Goal: Task Accomplishment & Management: Manage account settings

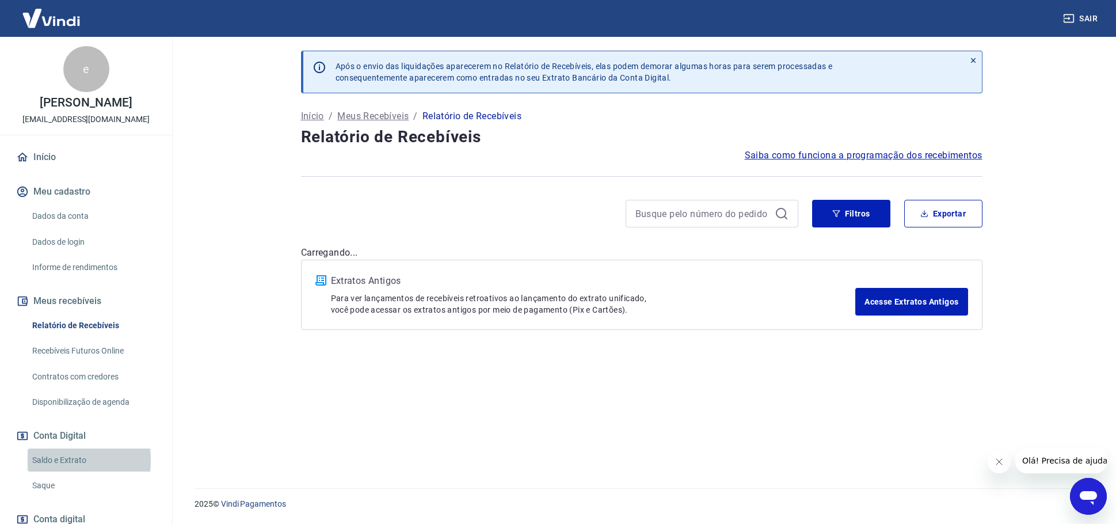
click at [49, 460] on link "Saldo e Extrato" at bounding box center [93, 460] width 131 height 24
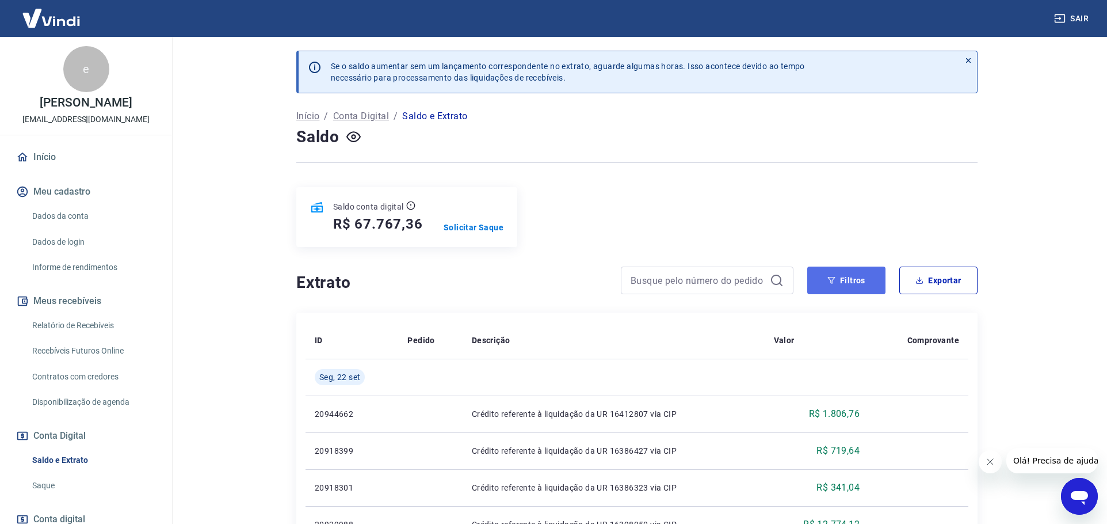
click at [881, 285] on button "Filtros" at bounding box center [846, 280] width 78 height 28
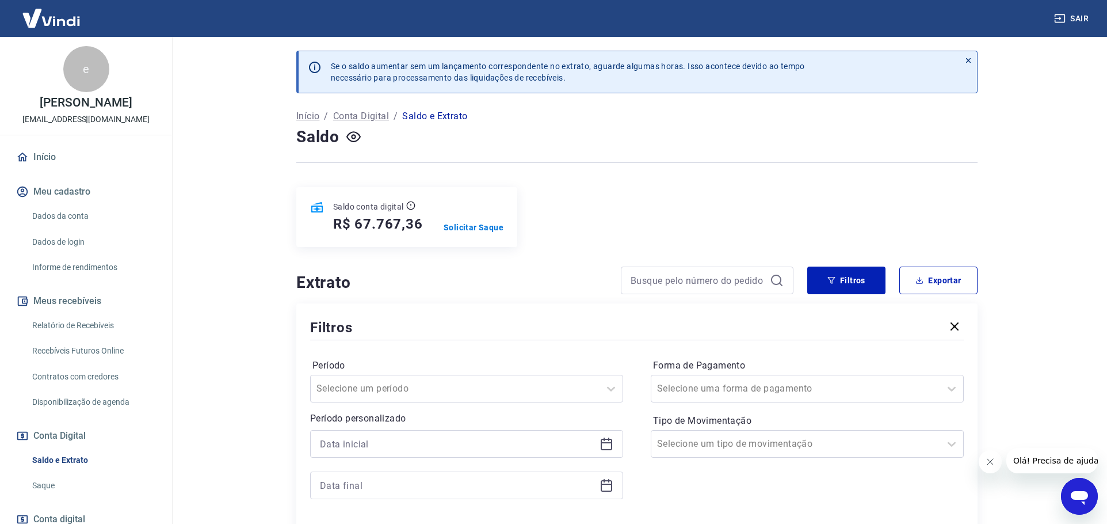
click at [615, 444] on div at bounding box center [466, 444] width 313 height 28
click at [613, 443] on icon at bounding box center [607, 444] width 14 height 14
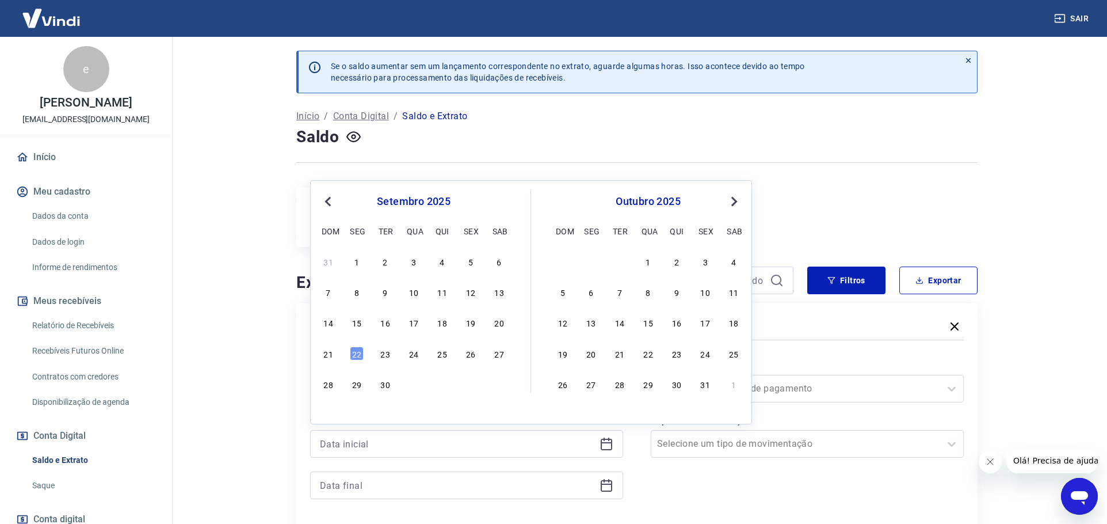
click at [470, 333] on div "31 1 2 3 4 5 6 7 8 9 10 11 12 13 14 15 16 17 18 19 20 21 22 23 24 25 26 27 28 2…" at bounding box center [414, 322] width 188 height 139
click at [470, 323] on div "19" at bounding box center [471, 322] width 14 height 14
type input "19/09/2025"
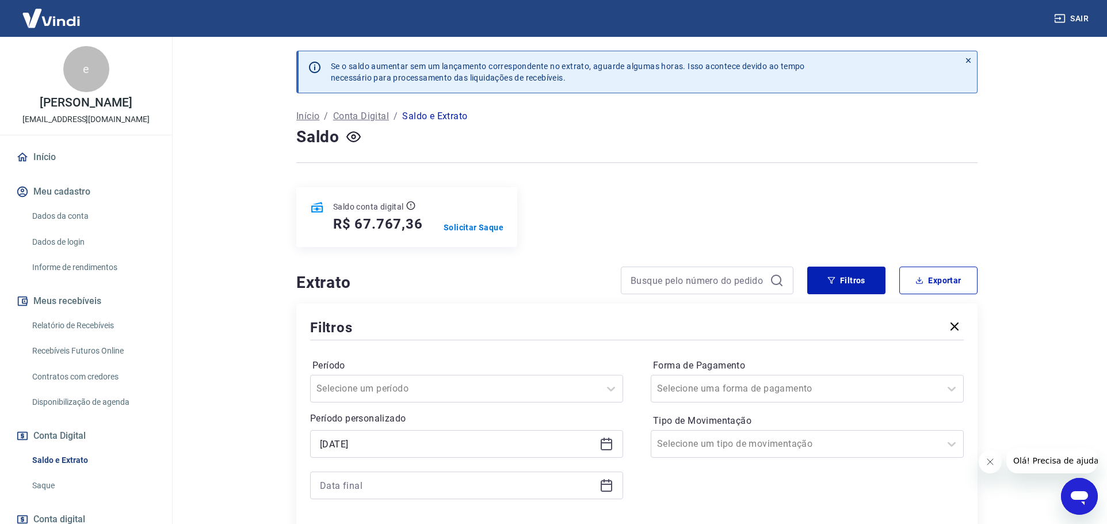
click at [607, 486] on icon at bounding box center [607, 485] width 14 height 14
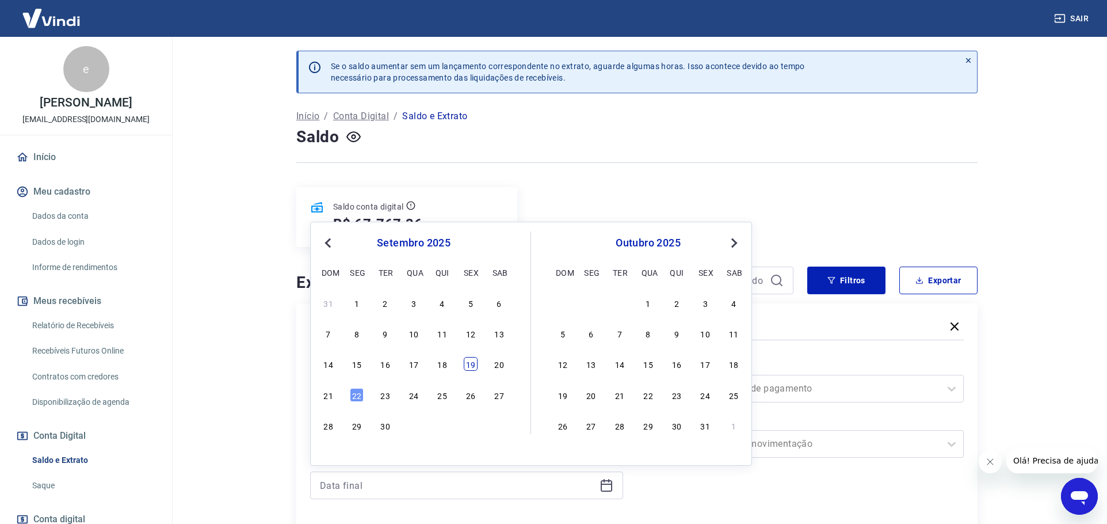
click at [474, 368] on div "19" at bounding box center [471, 364] width 14 height 14
type input "19/09/2025"
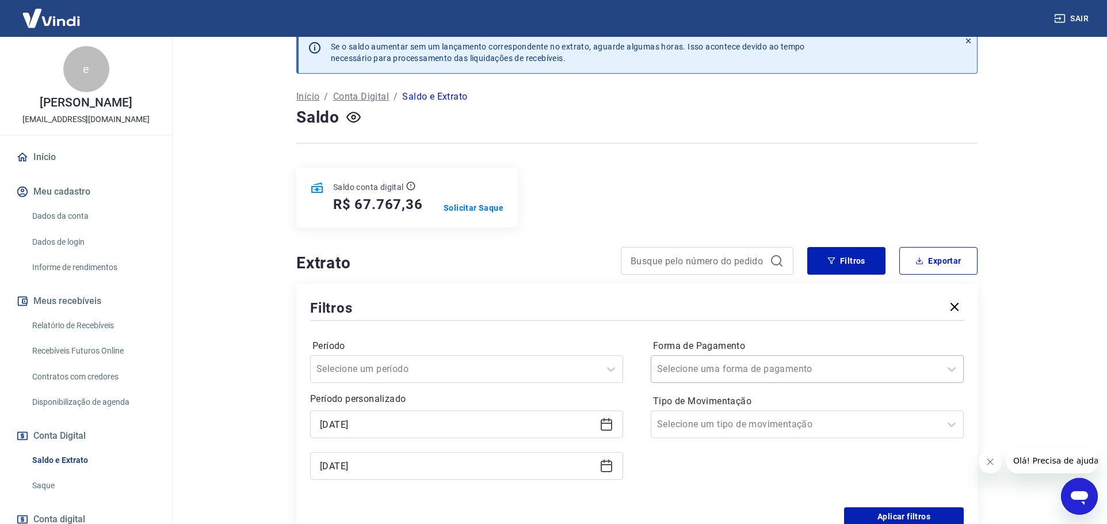
click at [750, 382] on div "Selecione uma forma de pagamento" at bounding box center [807, 369] width 313 height 28
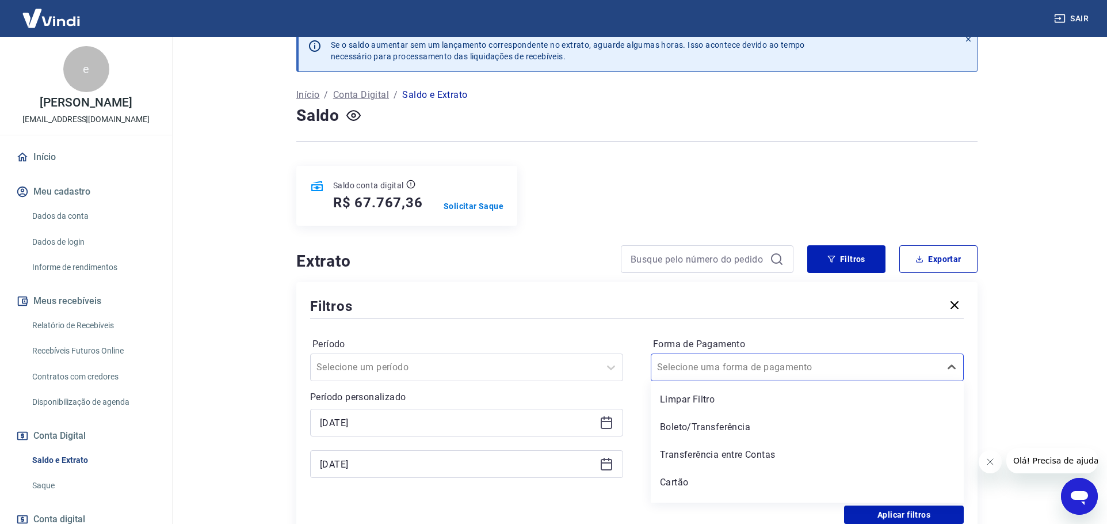
scroll to position [79, 0]
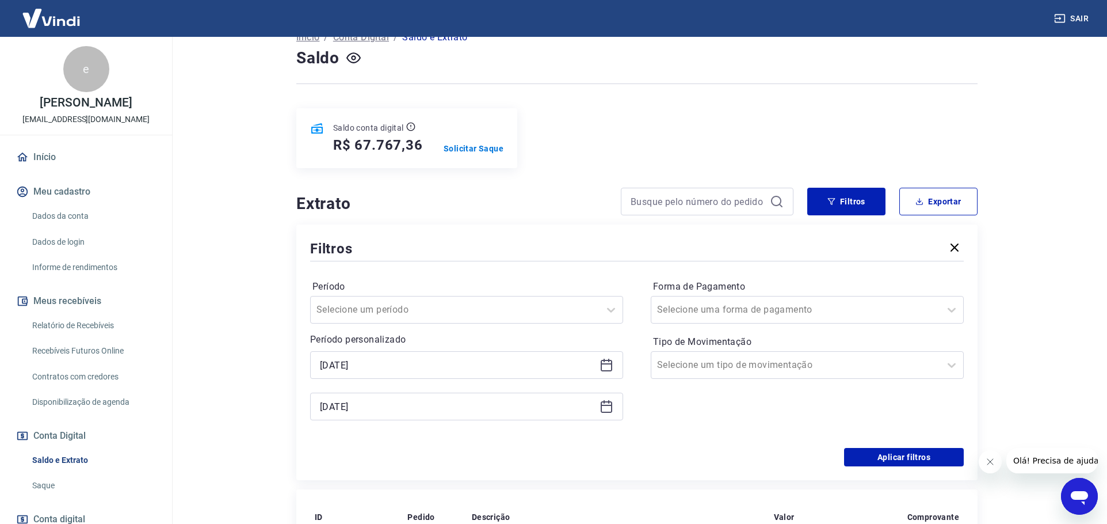
click at [623, 453] on div "Aplicar filtros" at bounding box center [637, 457] width 654 height 18
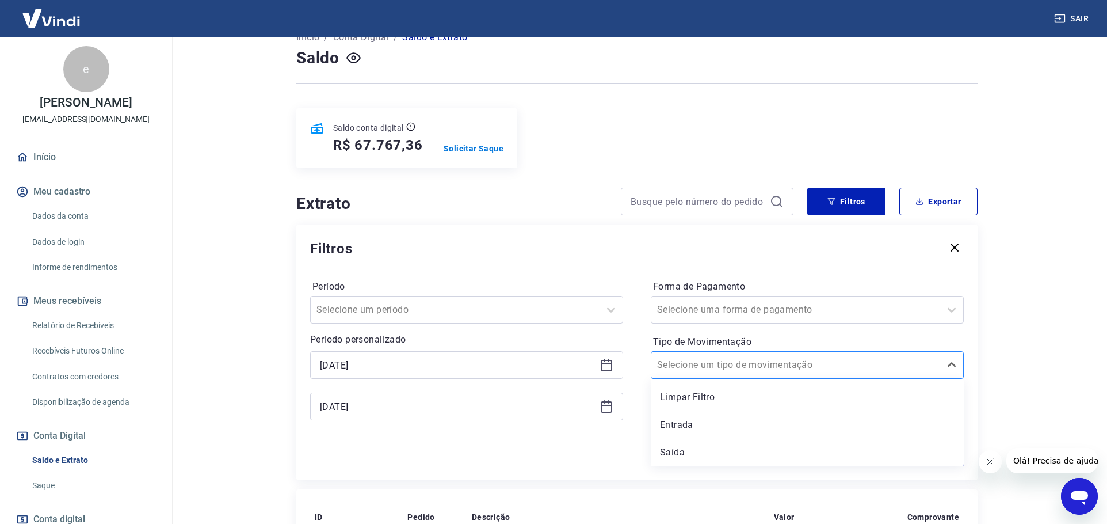
click at [693, 369] on input "Tipo de Movimentação" at bounding box center [715, 365] width 116 height 14
click at [678, 453] on div "Saída" at bounding box center [807, 452] width 313 height 23
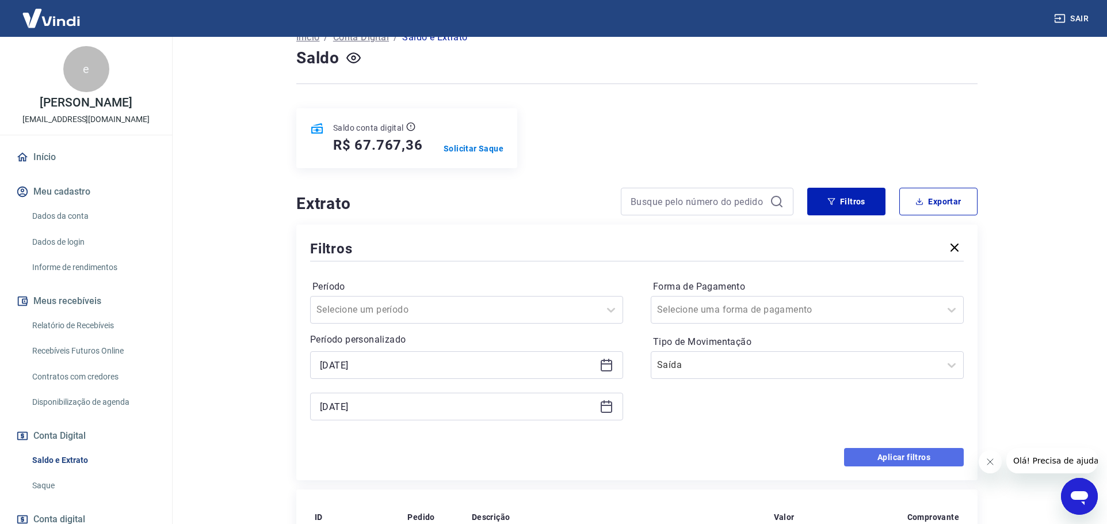
click at [881, 452] on button "Aplicar filtros" at bounding box center [904, 457] width 120 height 18
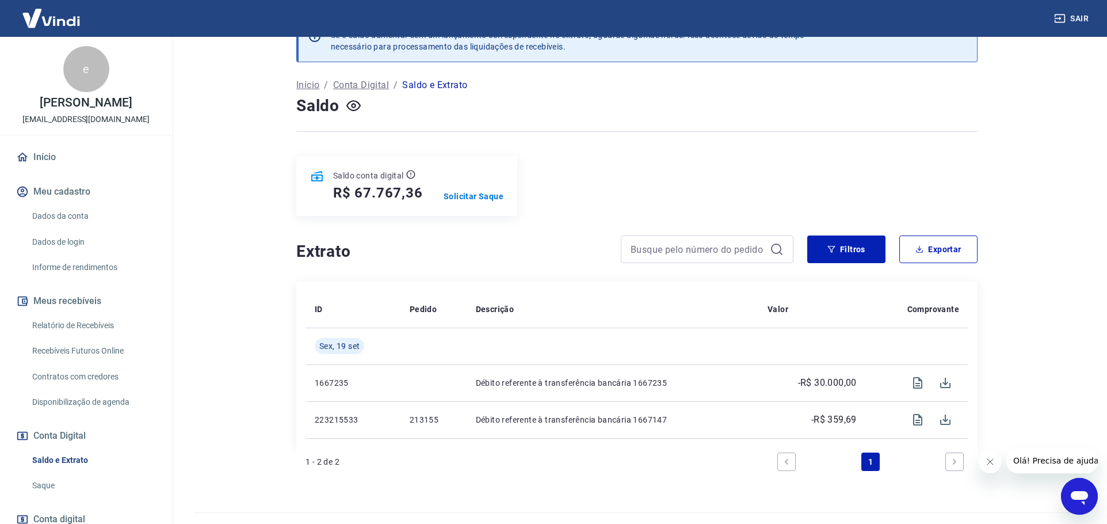
scroll to position [55, 0]
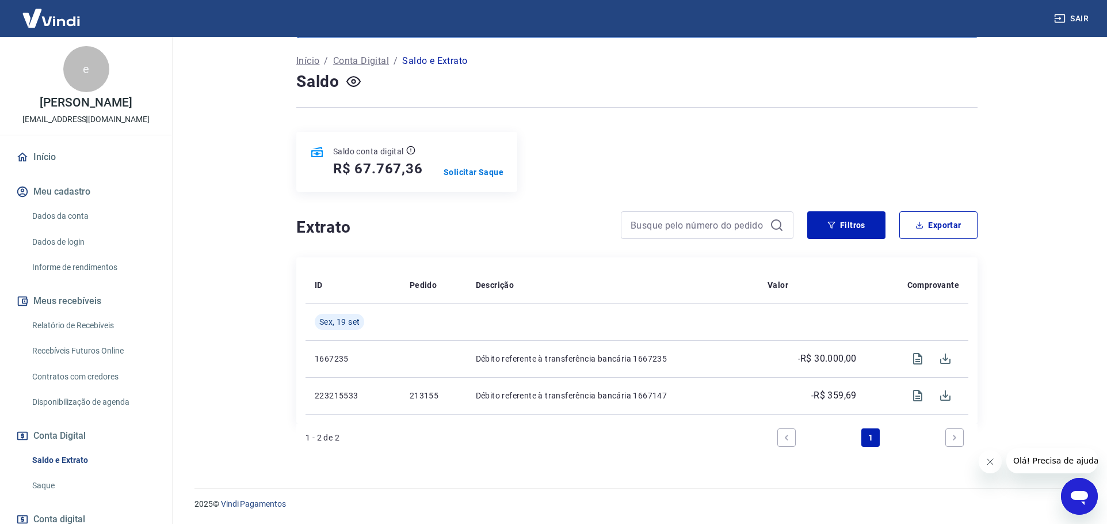
drag, startPoint x: 44, startPoint y: 328, endPoint x: 259, endPoint y: 324, distance: 215.3
click at [44, 328] on link "Relatório de Recebíveis" at bounding box center [93, 326] width 131 height 24
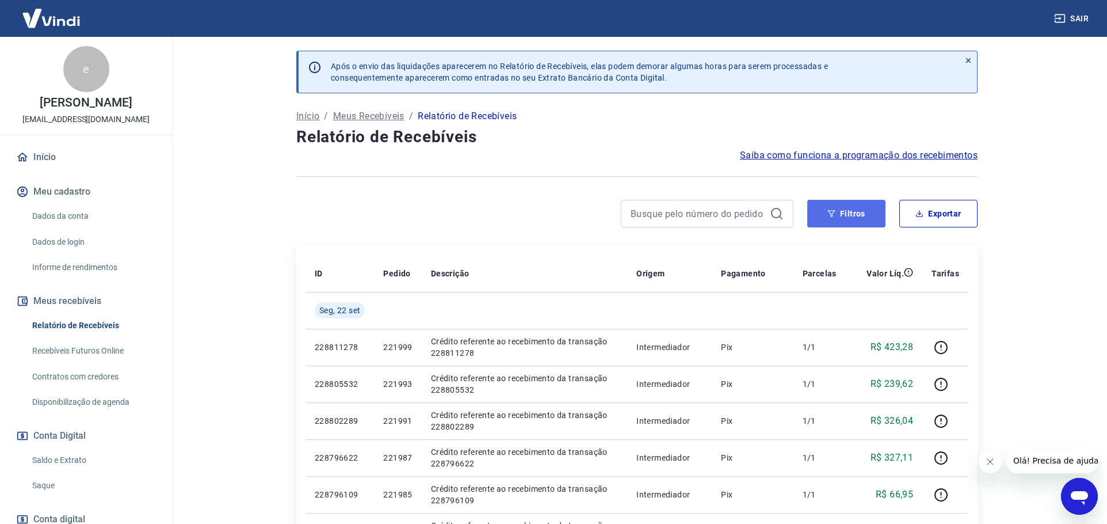
click at [859, 217] on button "Filtros" at bounding box center [846, 214] width 78 height 28
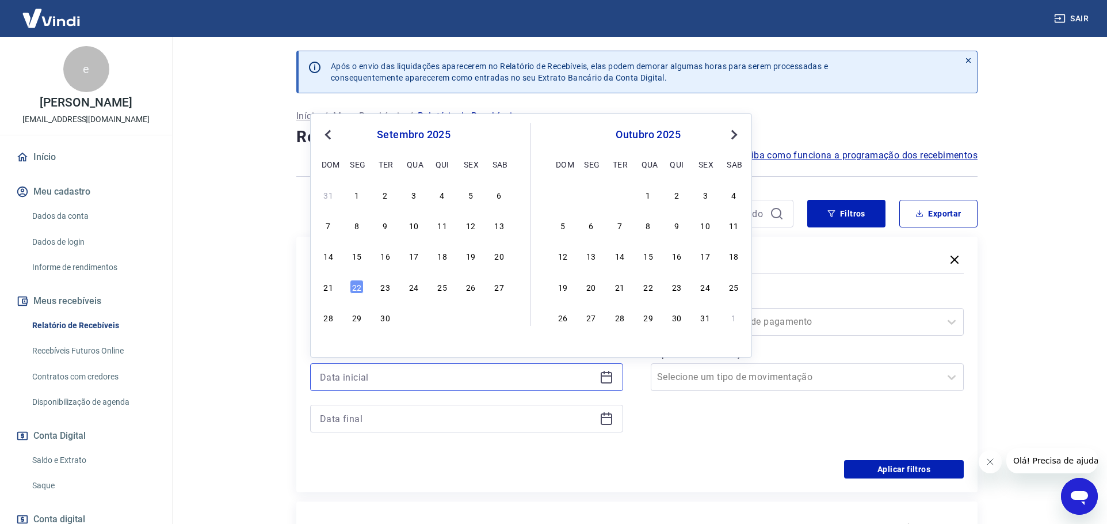
click at [391, 371] on input at bounding box center [457, 376] width 275 height 17
click at [478, 258] on div "14 15 16 17 18 19 20" at bounding box center [414, 255] width 188 height 17
click at [471, 257] on div "19" at bounding box center [471, 256] width 14 height 14
type input "19/09/2025"
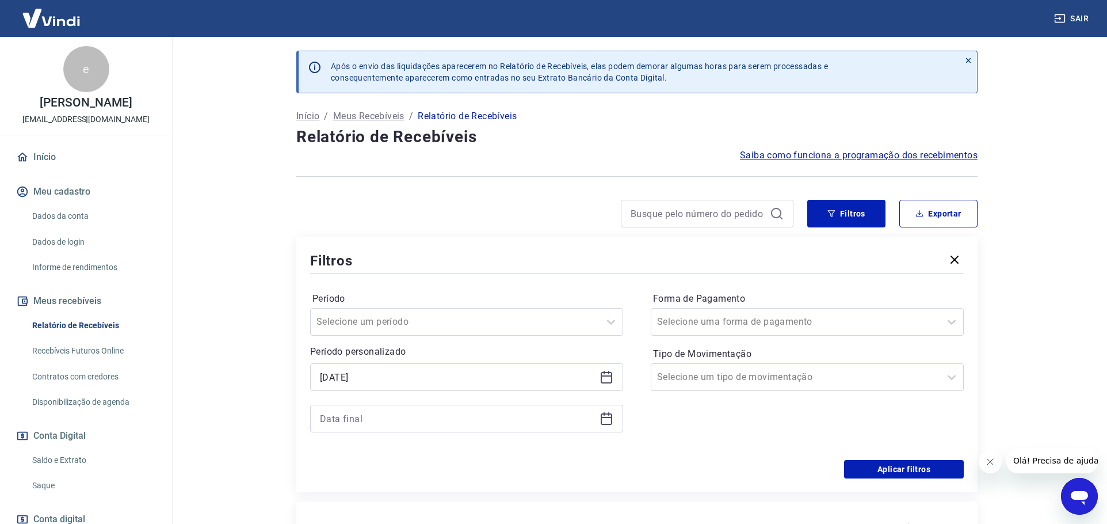
click at [608, 422] on icon at bounding box center [607, 418] width 14 height 14
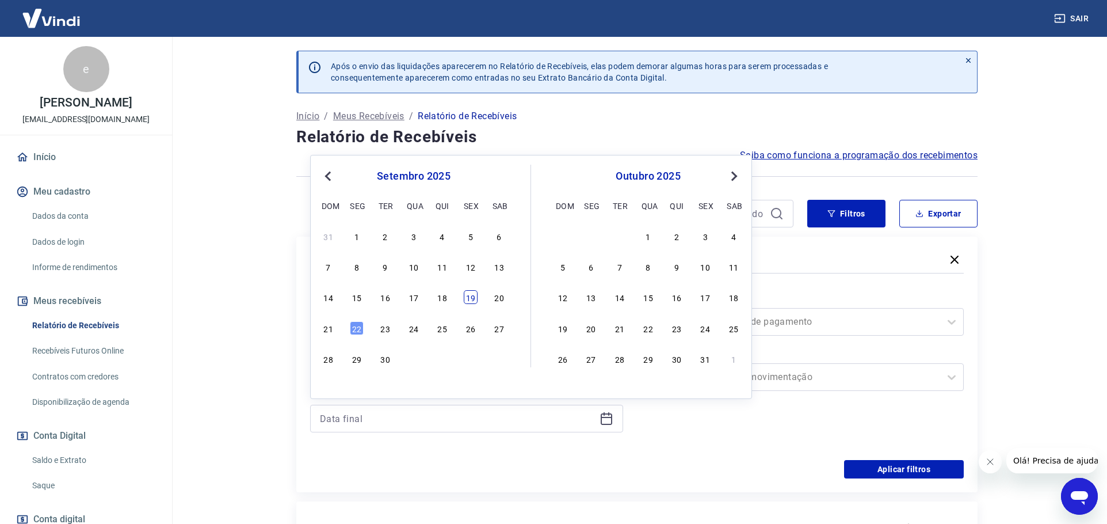
click at [468, 294] on div "19" at bounding box center [471, 297] width 14 height 14
type input "19/09/2025"
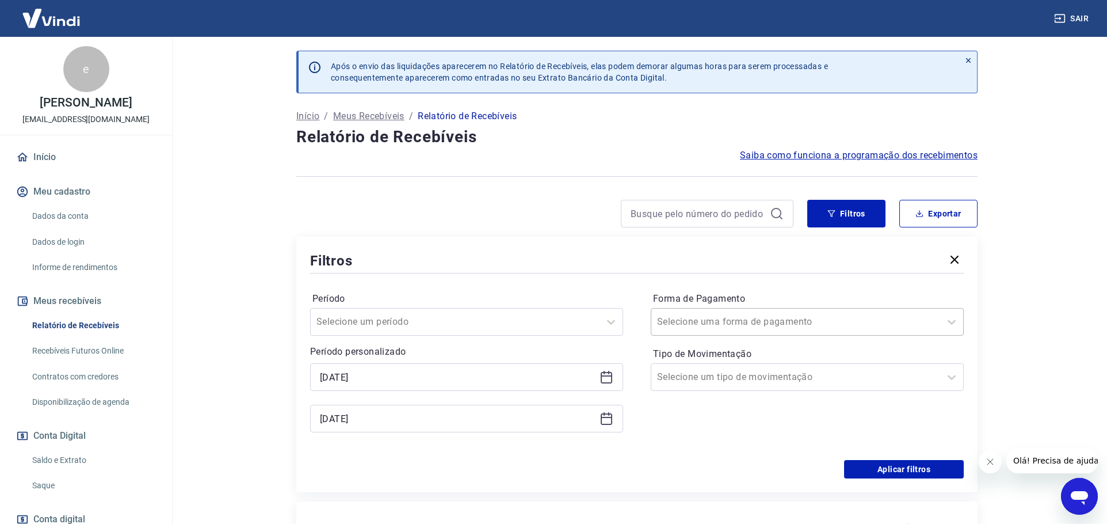
click at [745, 325] on input "Forma de Pagamento" at bounding box center [715, 322] width 116 height 14
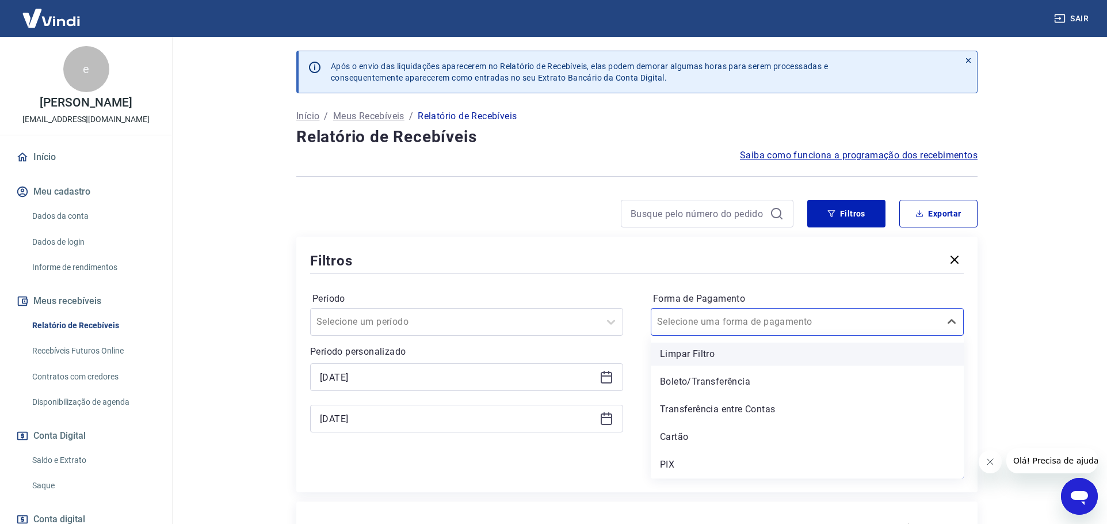
click at [676, 353] on div "Limpar Filtro" at bounding box center [807, 353] width 313 height 23
click at [684, 329] on div at bounding box center [795, 322] width 277 height 16
click at [637, 455] on div "Período Selecione um período Período personalizado Selected date: sexta-feira, …" at bounding box center [637, 368] width 654 height 184
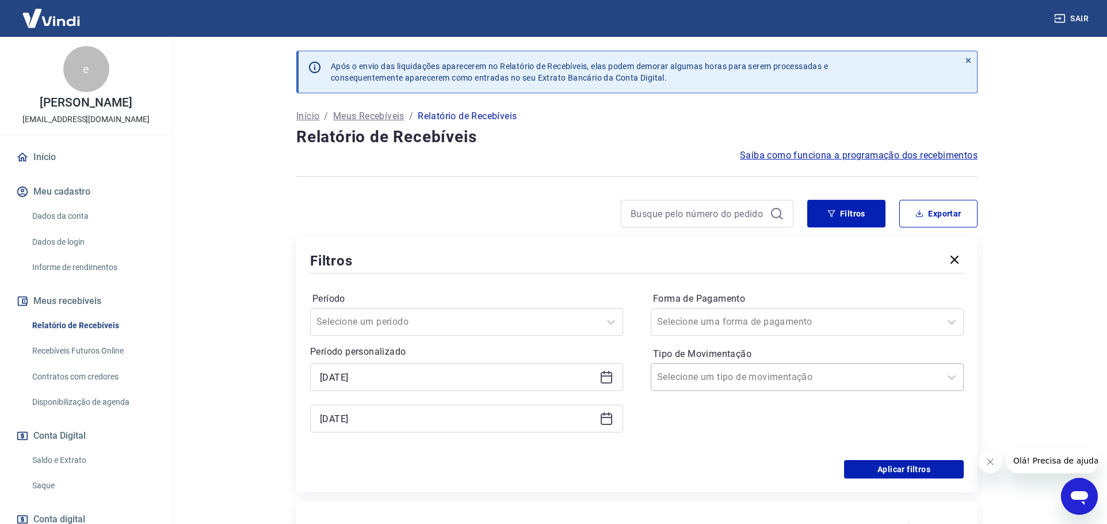
click at [699, 385] on div "Selecione um tipo de movimentação" at bounding box center [795, 377] width 289 height 21
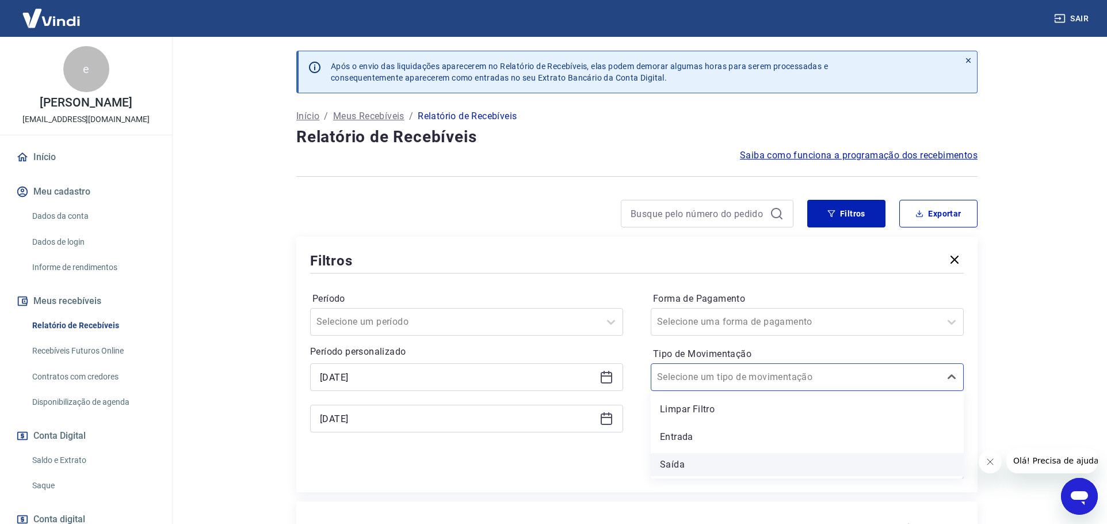
click at [674, 464] on div "Saída" at bounding box center [807, 464] width 313 height 23
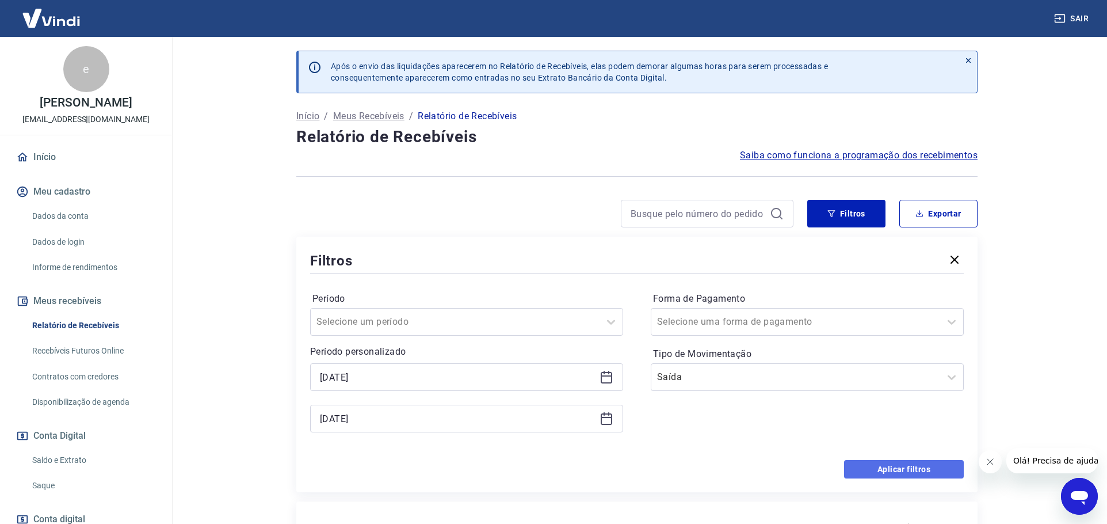
click at [885, 465] on button "Aplicar filtros" at bounding box center [904, 469] width 120 height 18
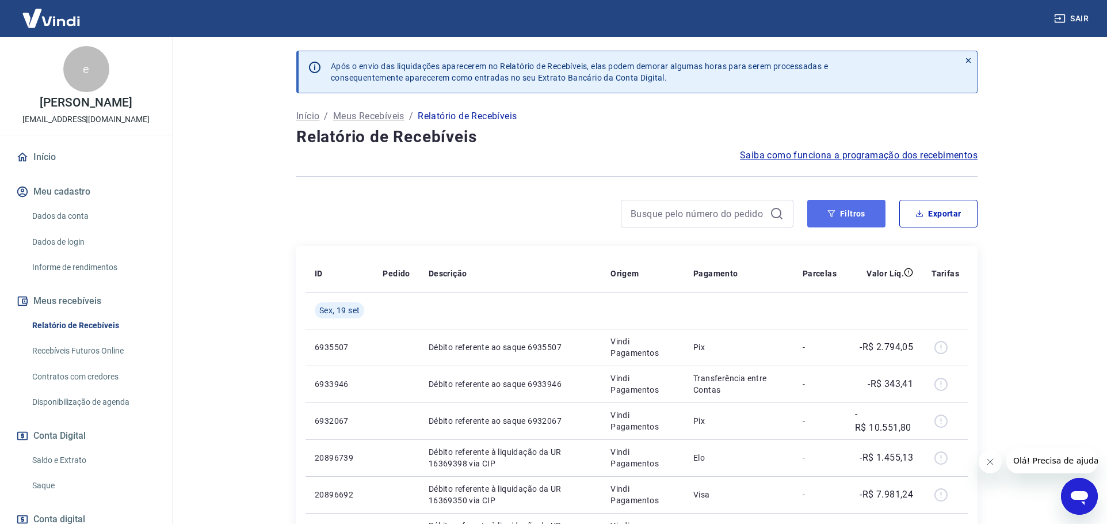
click at [834, 222] on button "Filtros" at bounding box center [846, 214] width 78 height 28
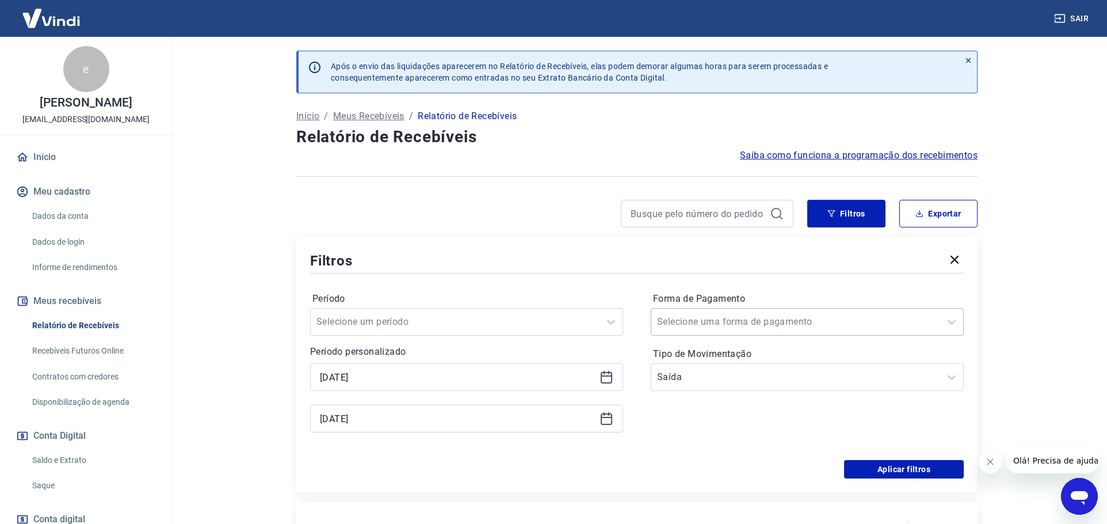
click at [752, 319] on input "Forma de Pagamento" at bounding box center [715, 322] width 116 height 14
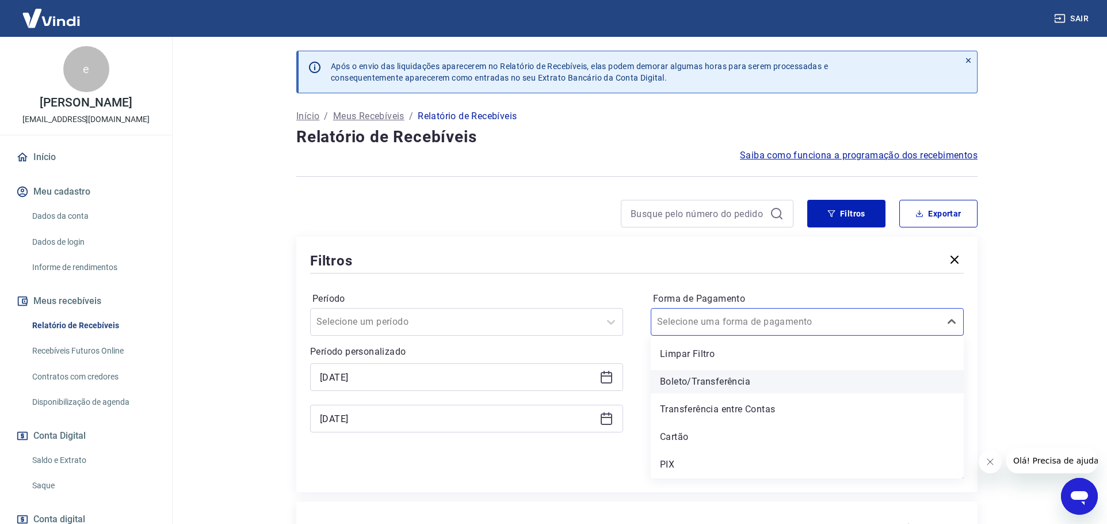
click at [684, 383] on div "Boleto/Transferência" at bounding box center [807, 381] width 313 height 23
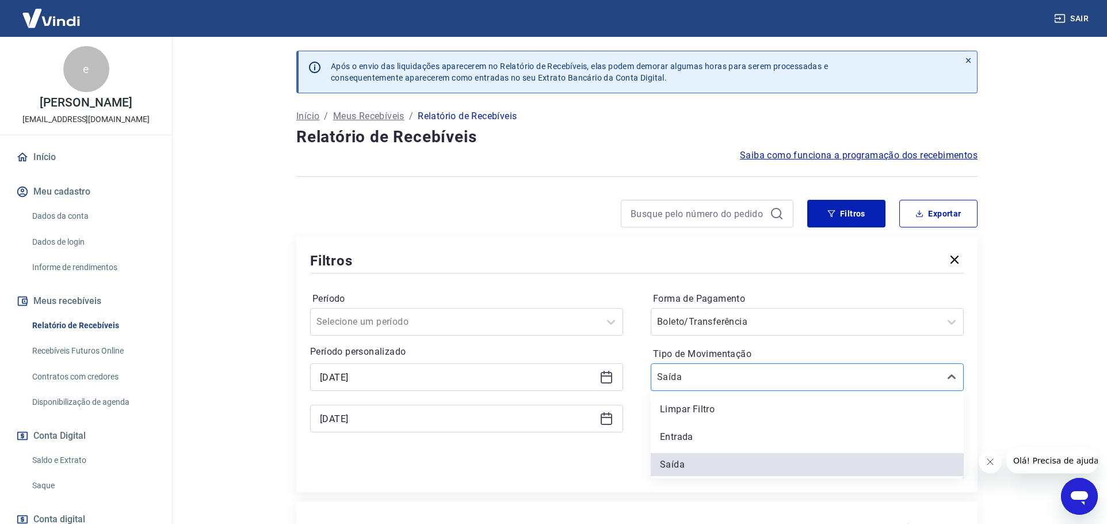
click at [682, 382] on input "Tipo de Movimentação" at bounding box center [715, 377] width 116 height 14
click at [679, 438] on div "Entrada" at bounding box center [807, 436] width 313 height 23
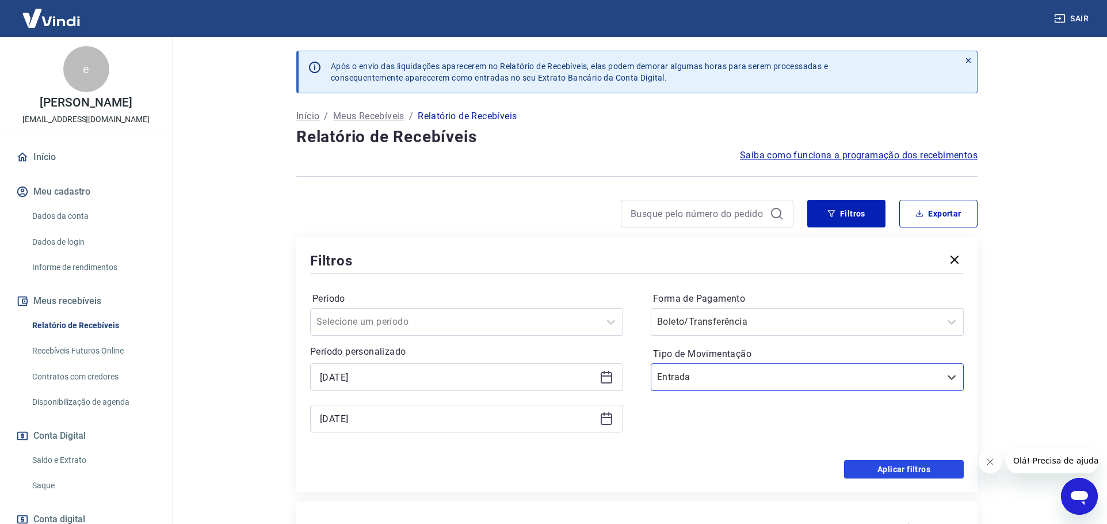
drag, startPoint x: 936, startPoint y: 467, endPoint x: 744, endPoint y: 522, distance: 199.8
click at [936, 468] on button "Aplicar filtros" at bounding box center [904, 469] width 120 height 18
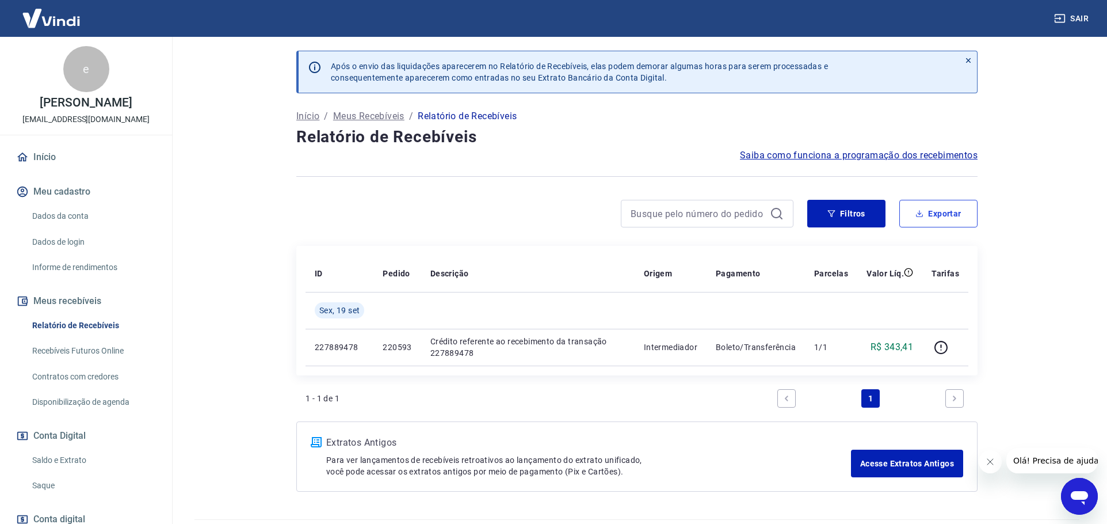
click at [956, 211] on button "Exportar" at bounding box center [939, 214] width 78 height 28
type input "19/09/2025"
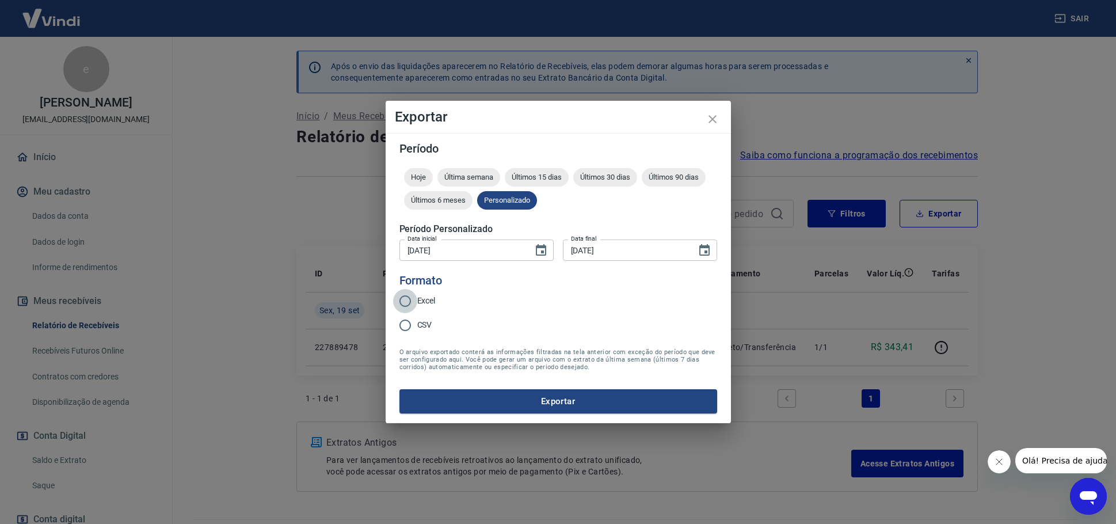
click at [410, 296] on input "Excel" at bounding box center [405, 301] width 24 height 24
radio input "true"
click at [571, 399] on button "Exportar" at bounding box center [558, 401] width 318 height 24
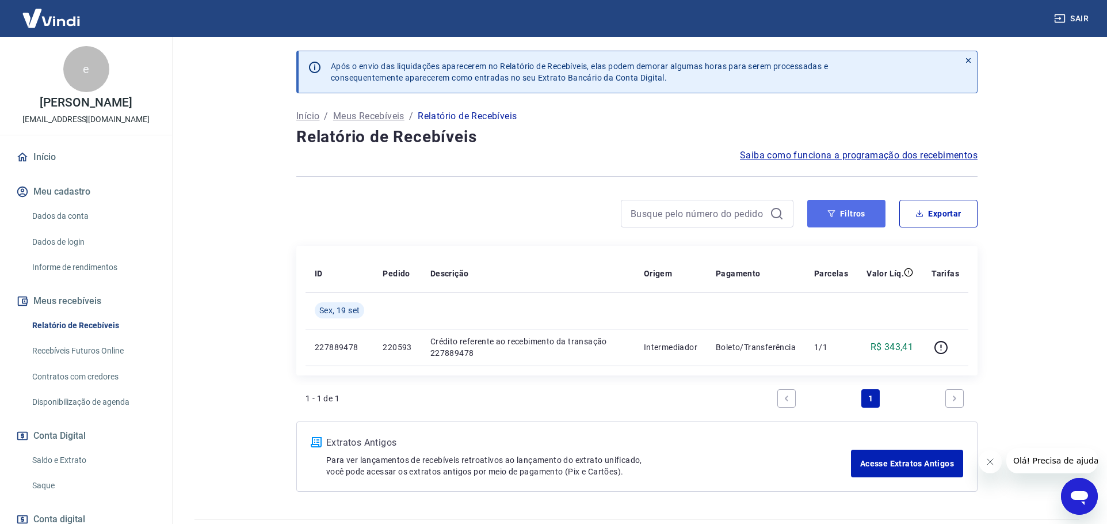
click at [863, 213] on button "Filtros" at bounding box center [846, 214] width 78 height 28
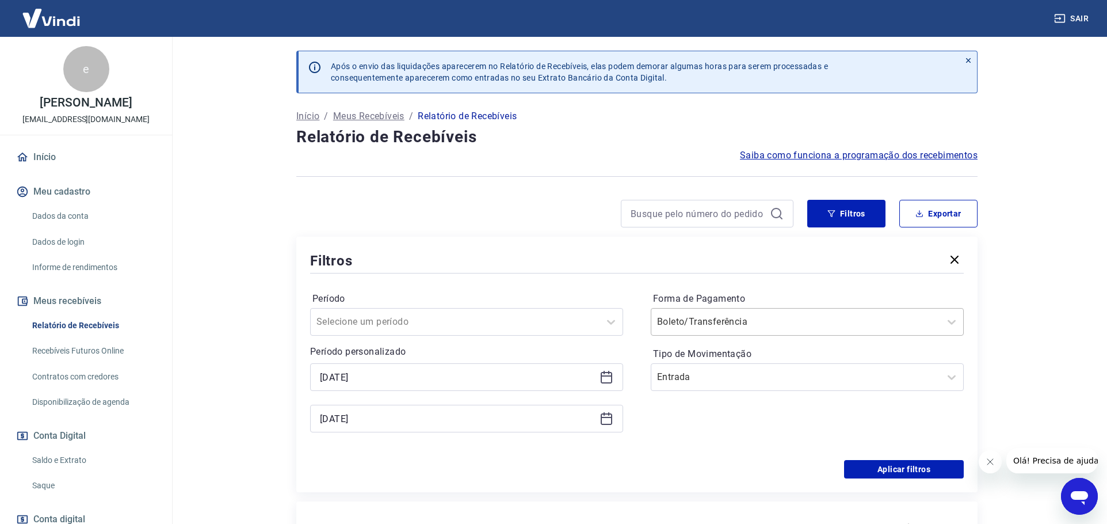
click at [724, 326] on input "Forma de Pagamento" at bounding box center [715, 322] width 116 height 14
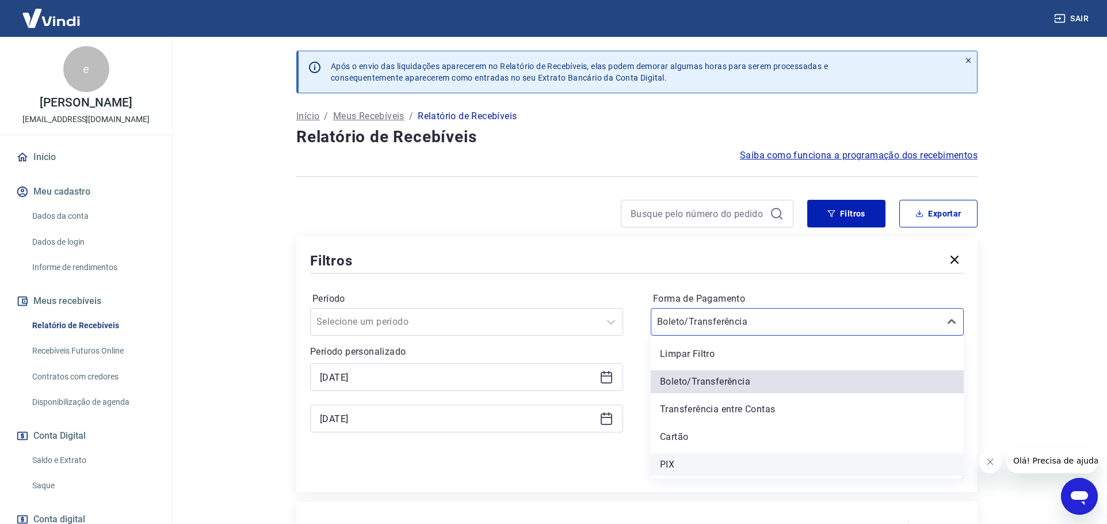
click at [670, 463] on div "PIX" at bounding box center [807, 464] width 313 height 23
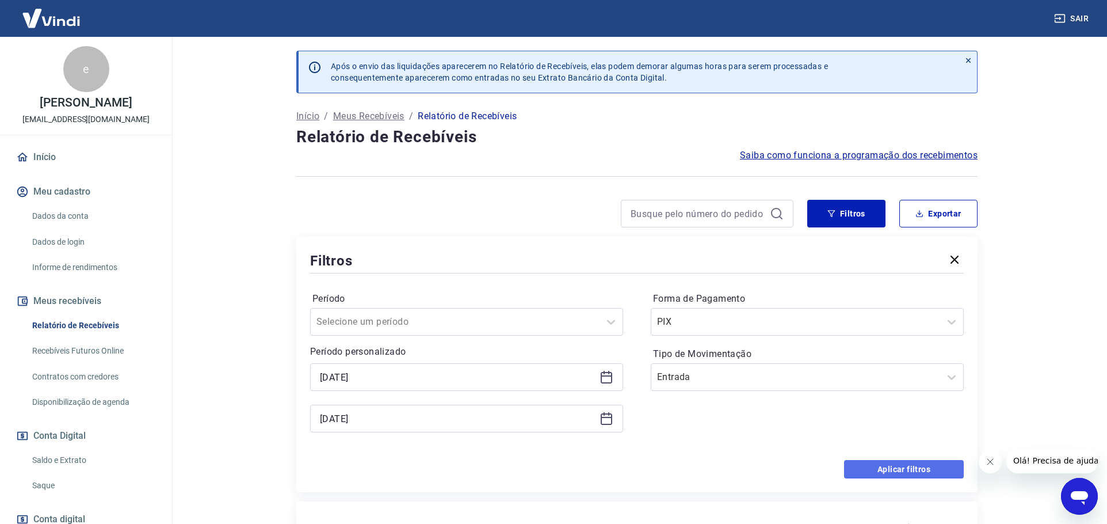
click at [895, 468] on button "Aplicar filtros" at bounding box center [904, 469] width 120 height 18
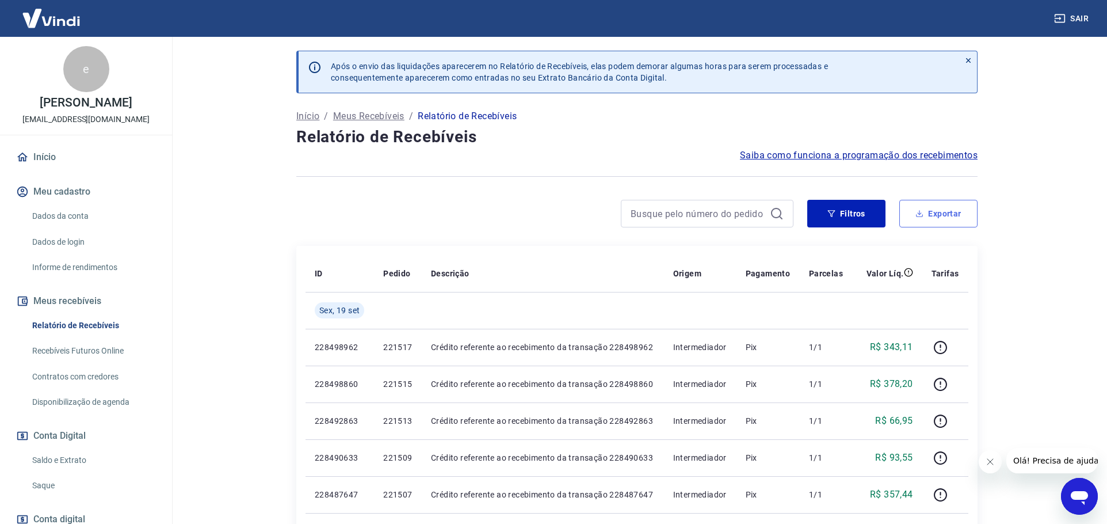
click at [946, 215] on button "Exportar" at bounding box center [939, 214] width 78 height 28
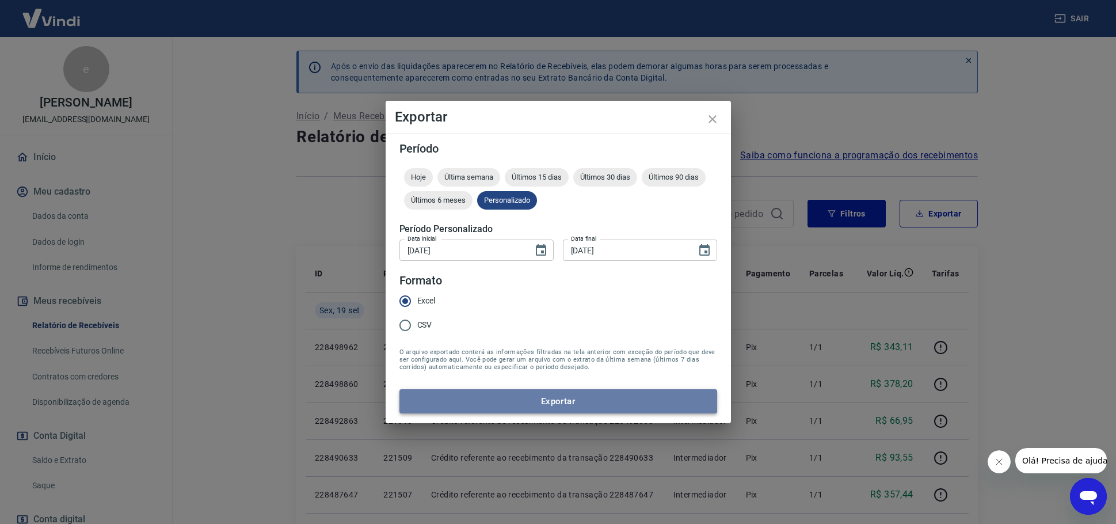
click at [581, 398] on button "Exportar" at bounding box center [558, 401] width 318 height 24
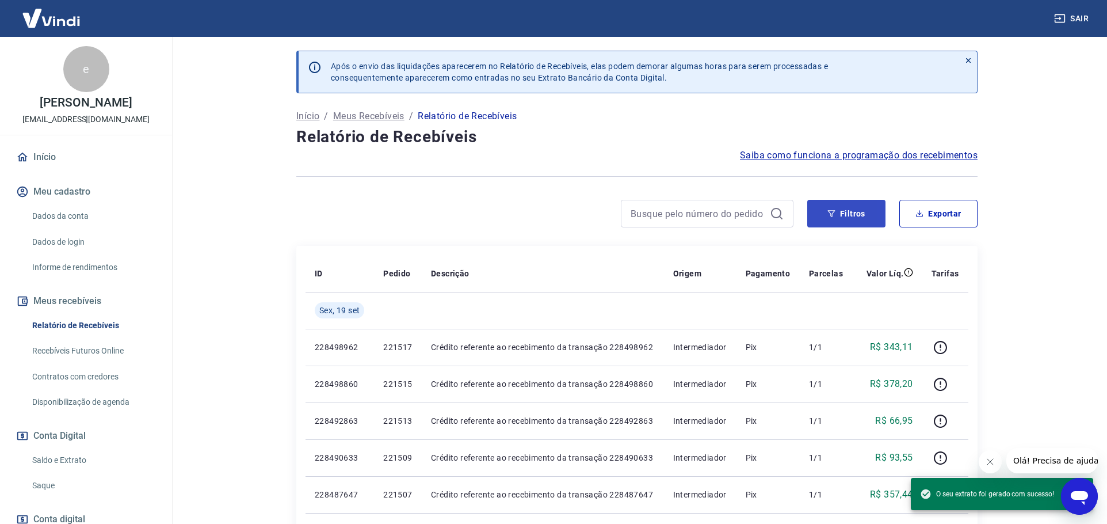
drag, startPoint x: 866, startPoint y: 209, endPoint x: 844, endPoint y: 215, distance: 22.1
click at [866, 209] on button "Filtros" at bounding box center [846, 214] width 78 height 28
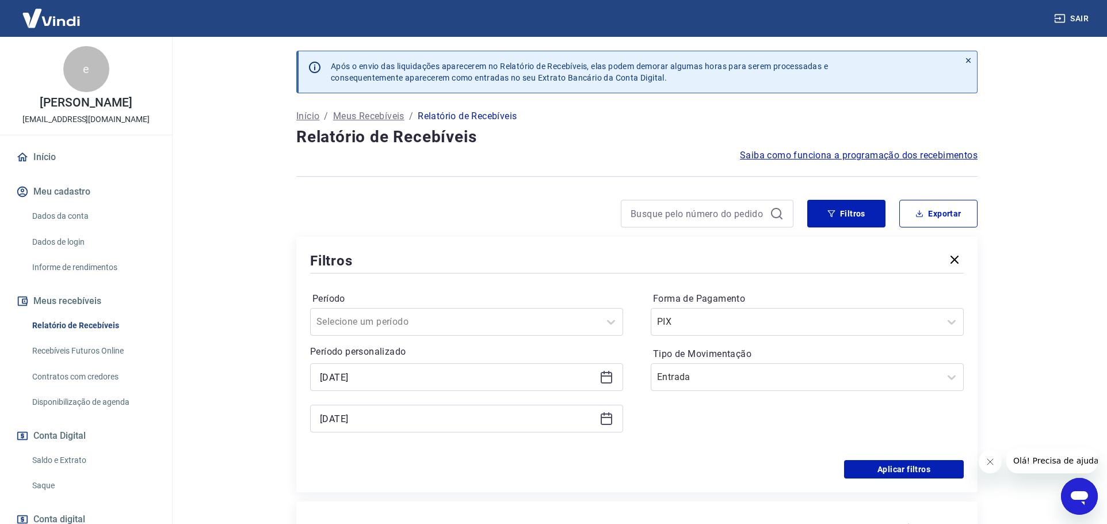
click at [604, 377] on icon at bounding box center [607, 377] width 14 height 14
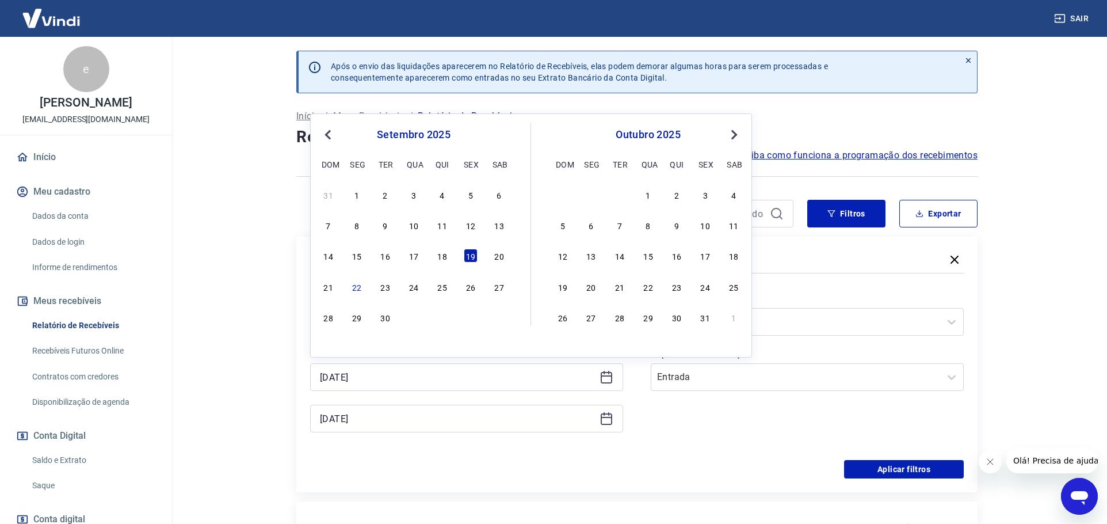
drag, startPoint x: 496, startPoint y: 256, endPoint x: 526, endPoint y: 371, distance: 119.1
click at [496, 256] on div "20" at bounding box center [500, 256] width 14 height 14
type input "20/09/2025"
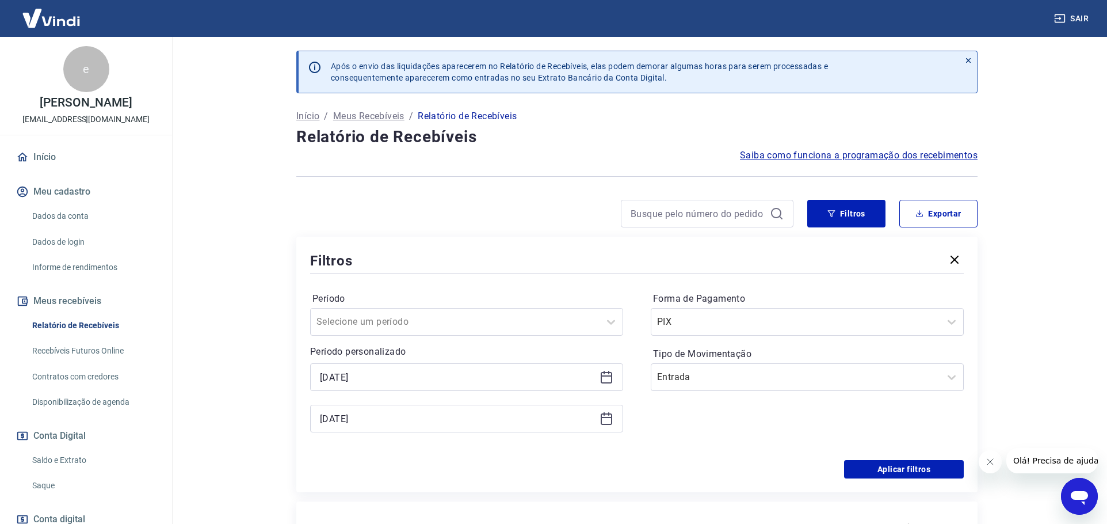
click at [609, 414] on icon at bounding box center [608, 413] width 1 height 3
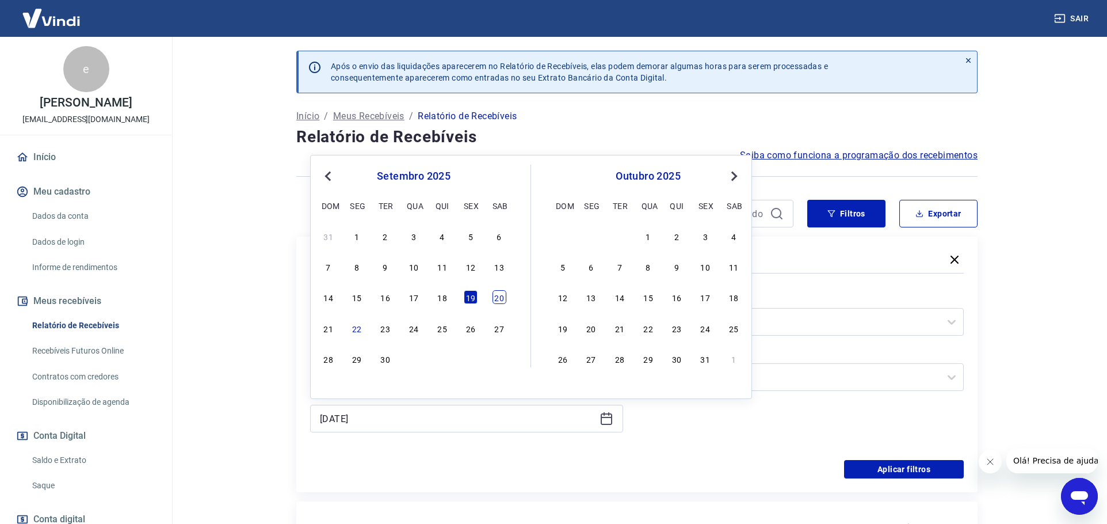
click at [496, 297] on div "20" at bounding box center [500, 297] width 14 height 14
type input "20/09/2025"
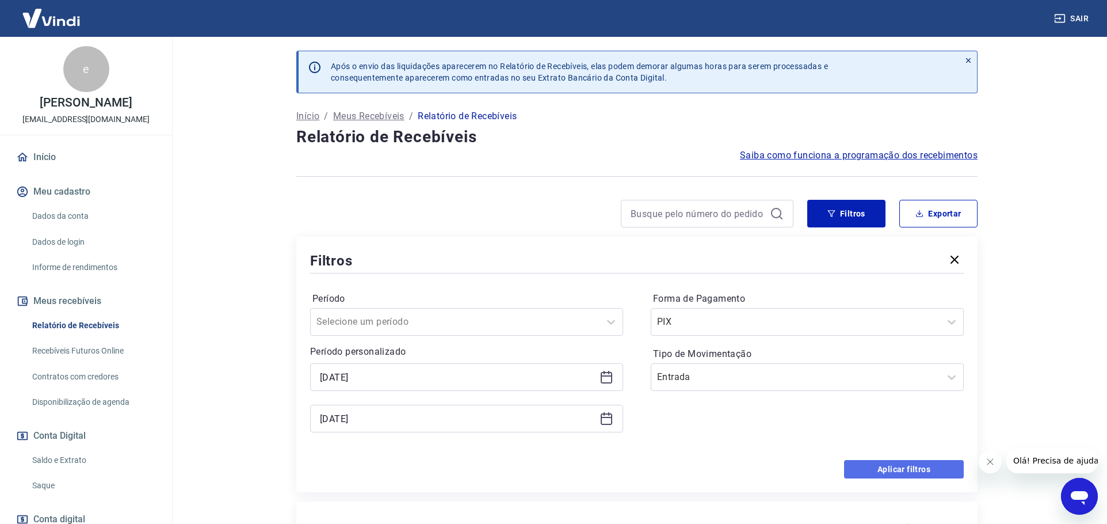
click at [929, 474] on button "Aplicar filtros" at bounding box center [904, 469] width 120 height 18
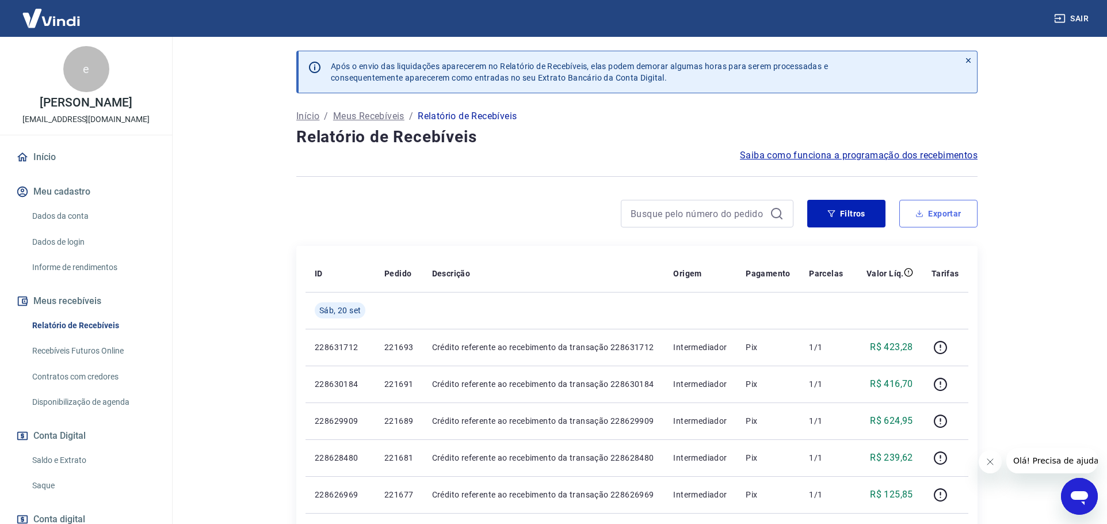
click at [954, 209] on button "Exportar" at bounding box center [939, 214] width 78 height 28
type input "20/09/2025"
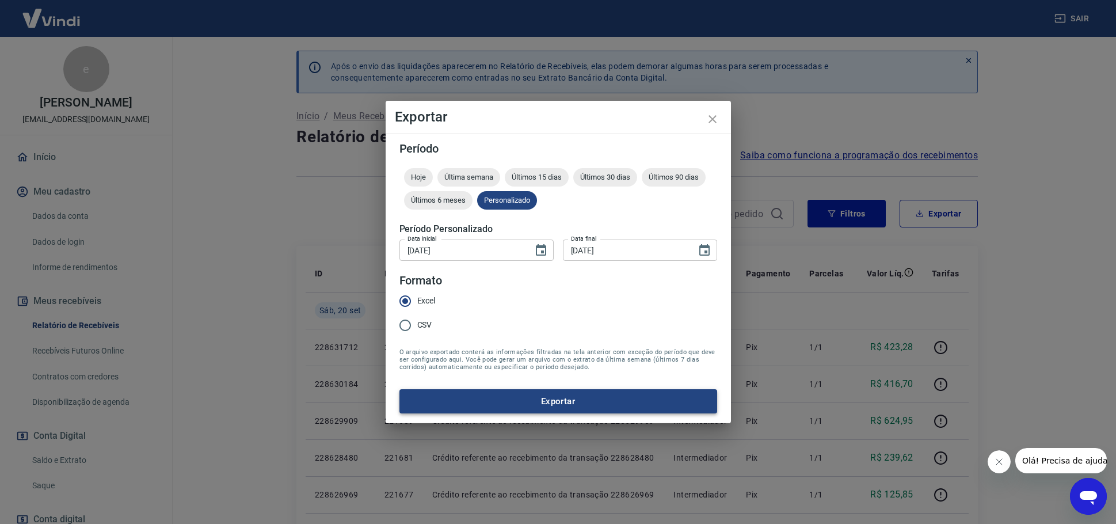
click at [482, 406] on button "Exportar" at bounding box center [558, 401] width 318 height 24
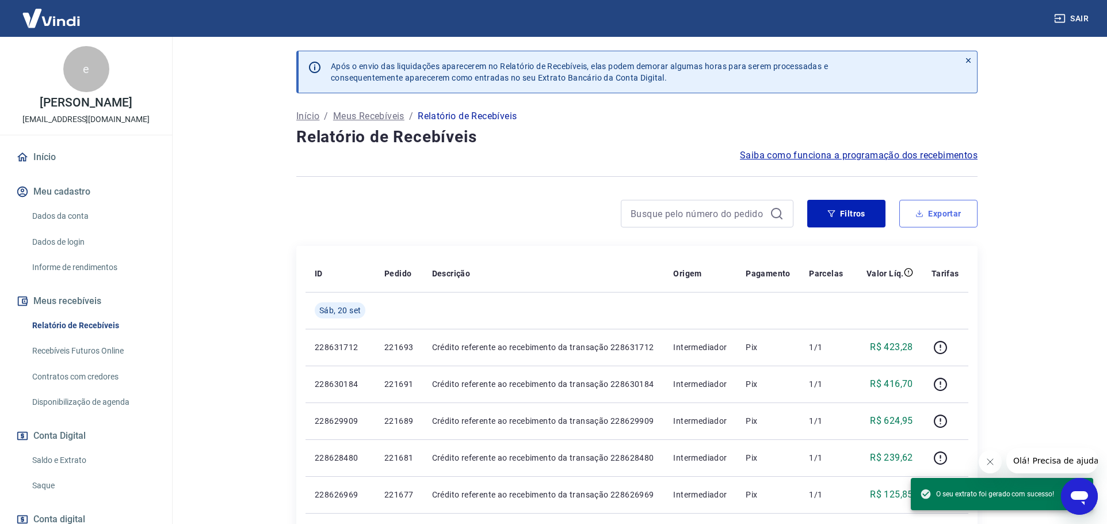
click at [912, 218] on button "Exportar" at bounding box center [939, 214] width 78 height 28
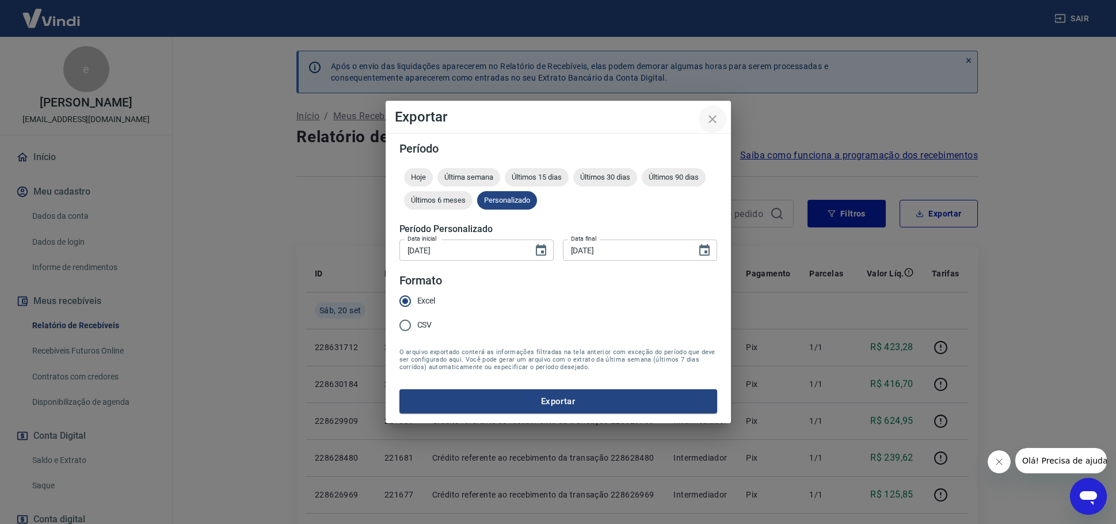
click at [708, 122] on icon "close" at bounding box center [713, 119] width 14 height 14
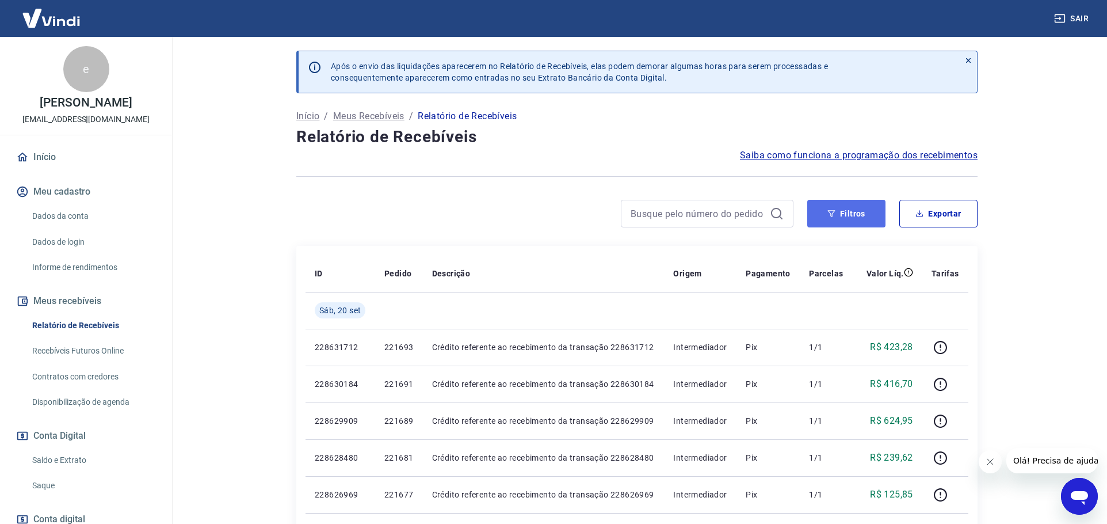
drag, startPoint x: 834, startPoint y: 209, endPoint x: 835, endPoint y: 216, distance: 7.5
click at [835, 210] on button "Filtros" at bounding box center [846, 214] width 78 height 28
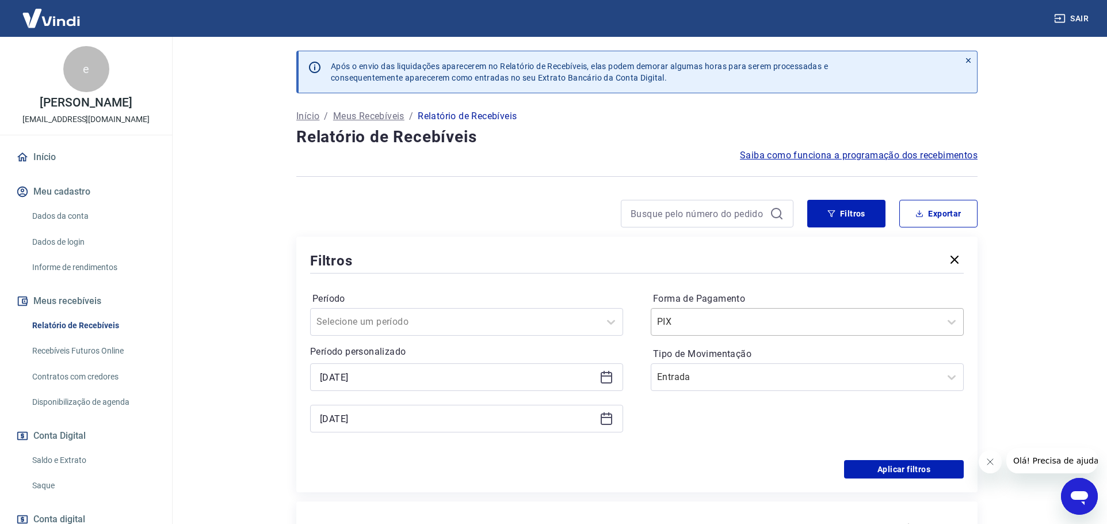
click at [722, 321] on input "Forma de Pagamento" at bounding box center [715, 322] width 116 height 14
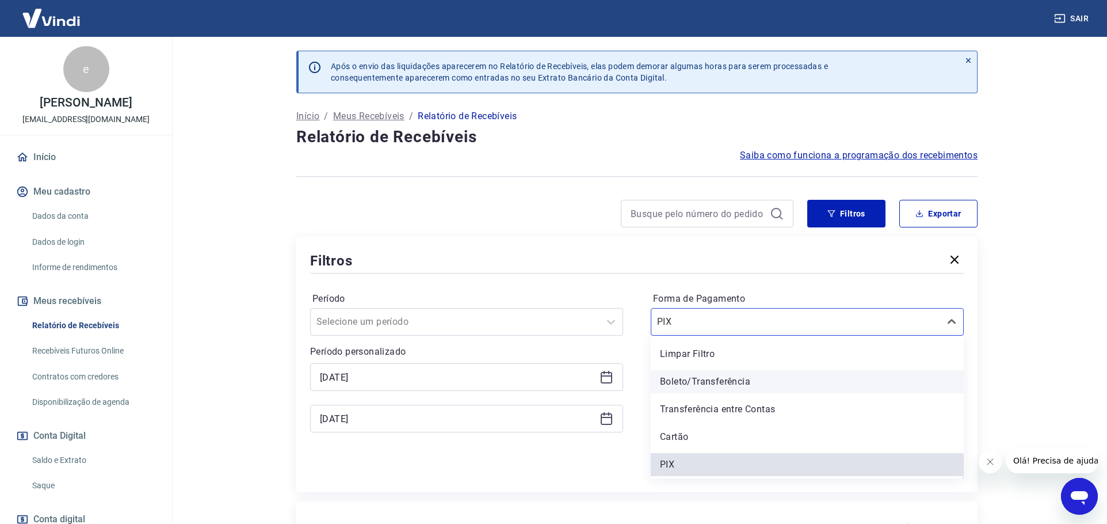
click at [680, 380] on div "Boleto/Transferência" at bounding box center [807, 381] width 313 height 23
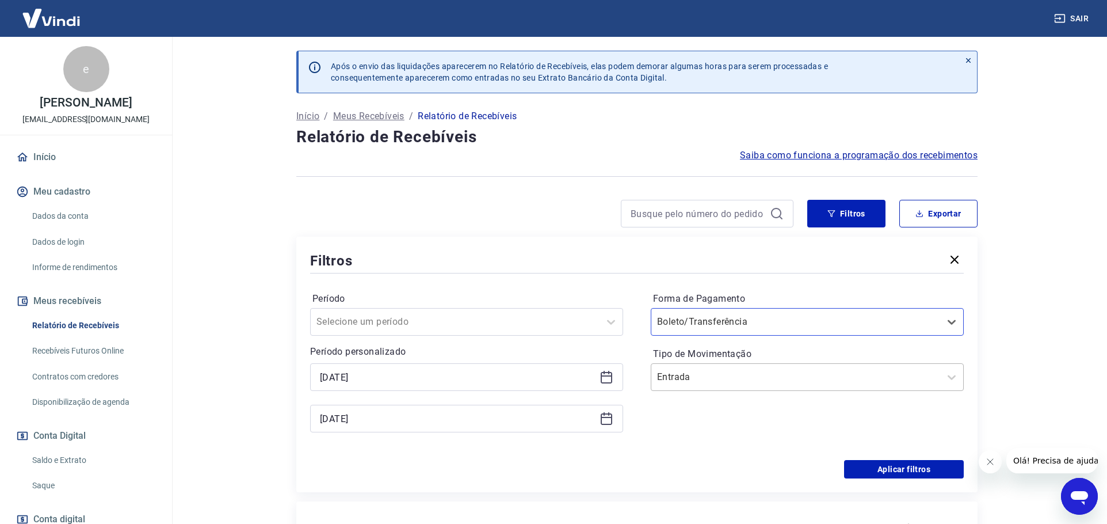
click at [756, 385] on div "Entrada" at bounding box center [795, 377] width 289 height 21
click at [900, 470] on button "Aplicar filtros" at bounding box center [904, 469] width 120 height 18
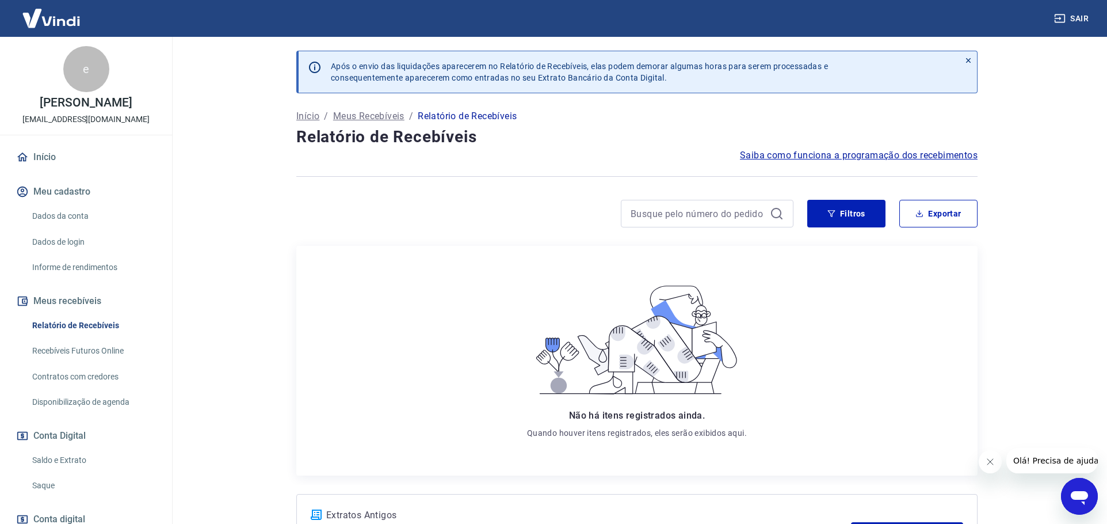
click at [837, 228] on div "Filtros Exportar" at bounding box center [636, 218] width 681 height 37
click at [841, 209] on button "Filtros" at bounding box center [846, 214] width 78 height 28
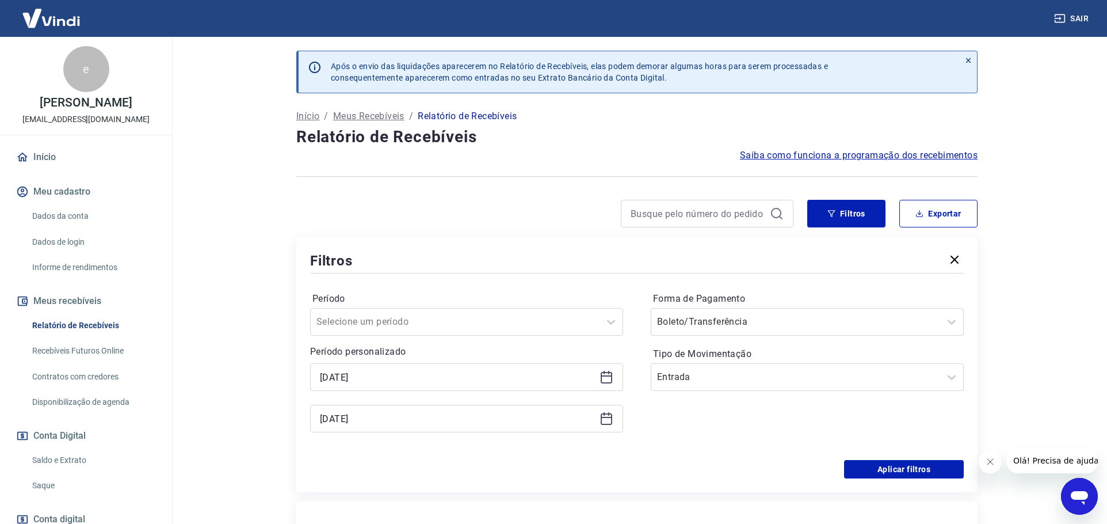
click at [605, 379] on icon at bounding box center [607, 377] width 14 height 14
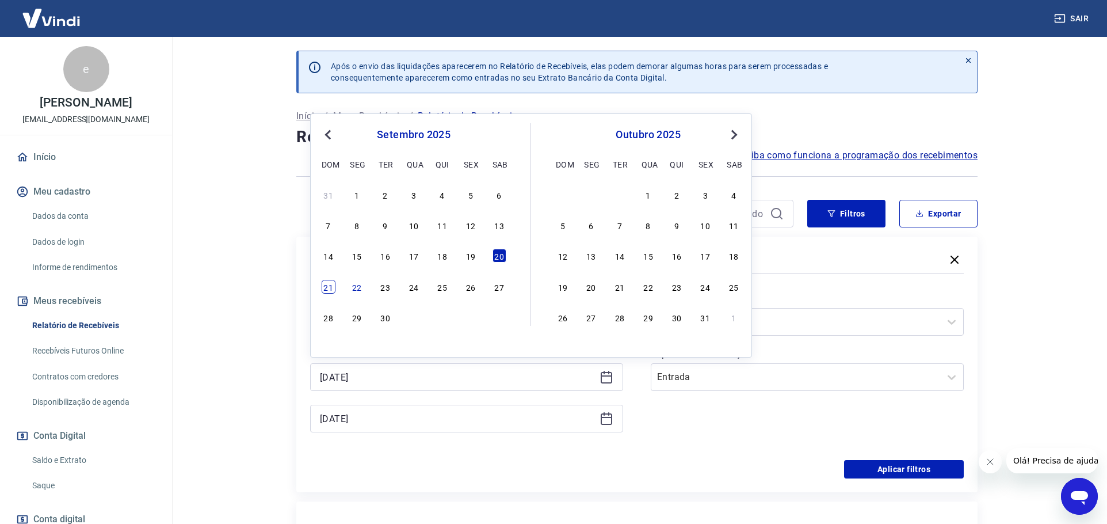
click at [327, 283] on div "21" at bounding box center [329, 287] width 14 height 14
type input "21/09/2025"
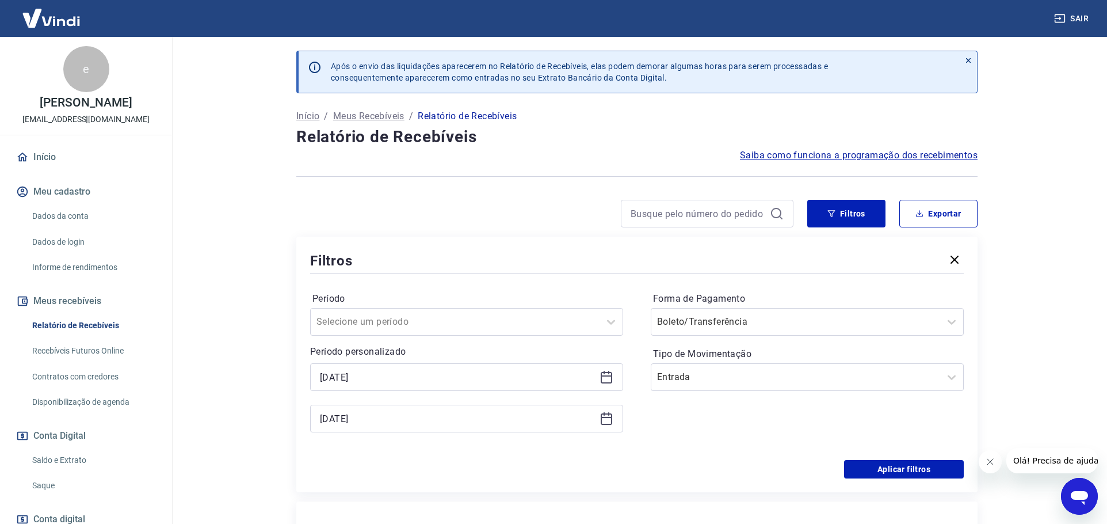
click at [608, 420] on icon at bounding box center [607, 418] width 14 height 14
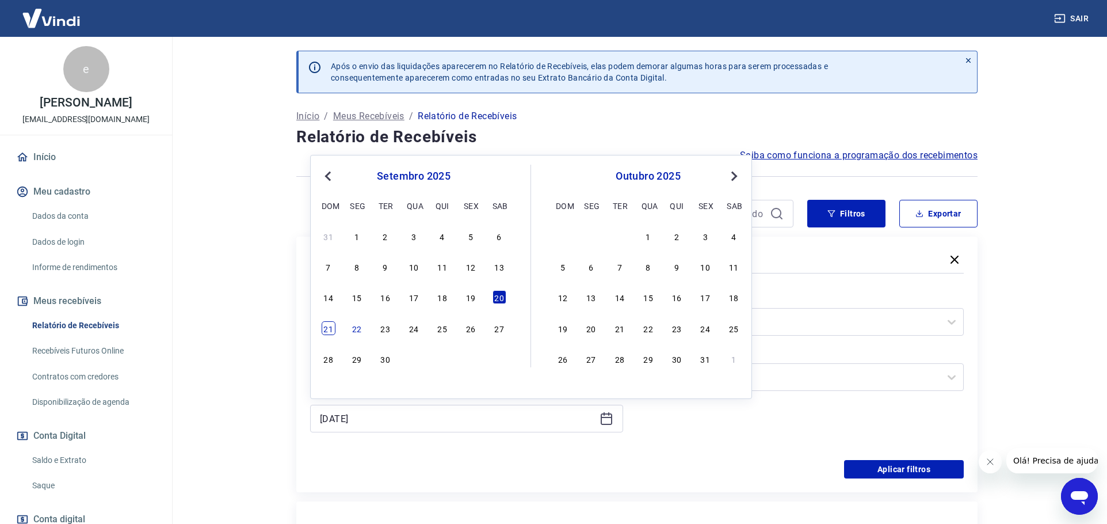
click at [333, 330] on div "21" at bounding box center [329, 328] width 14 height 14
type input "21/09/2025"
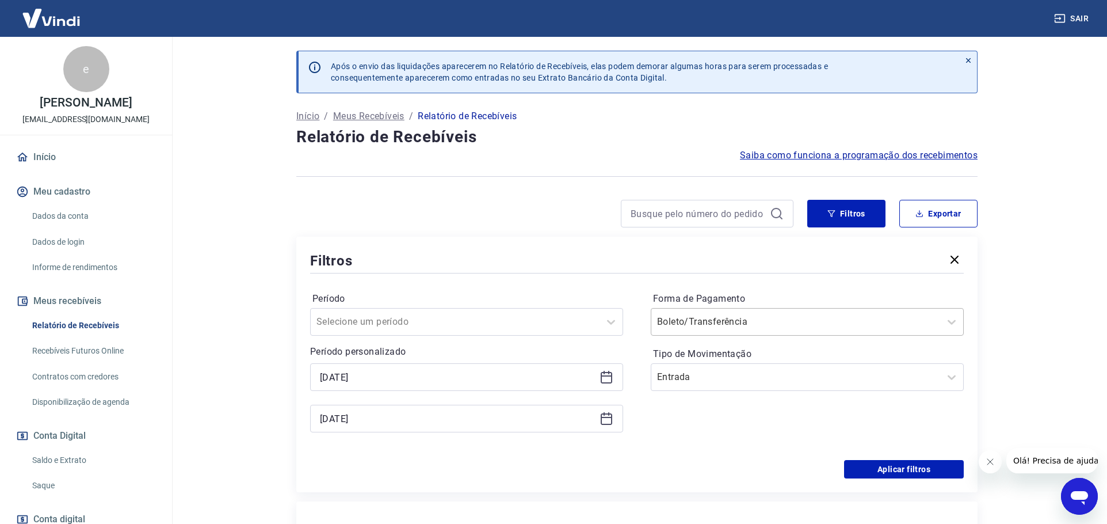
click at [741, 333] on div "Boleto/Transferência" at bounding box center [807, 322] width 313 height 28
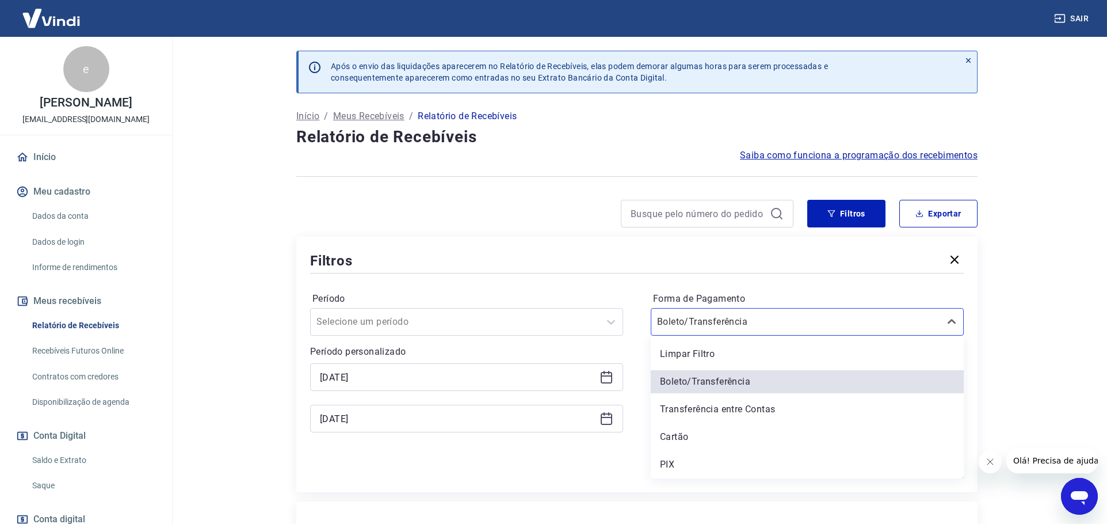
click at [672, 462] on div "PIX" at bounding box center [807, 464] width 313 height 23
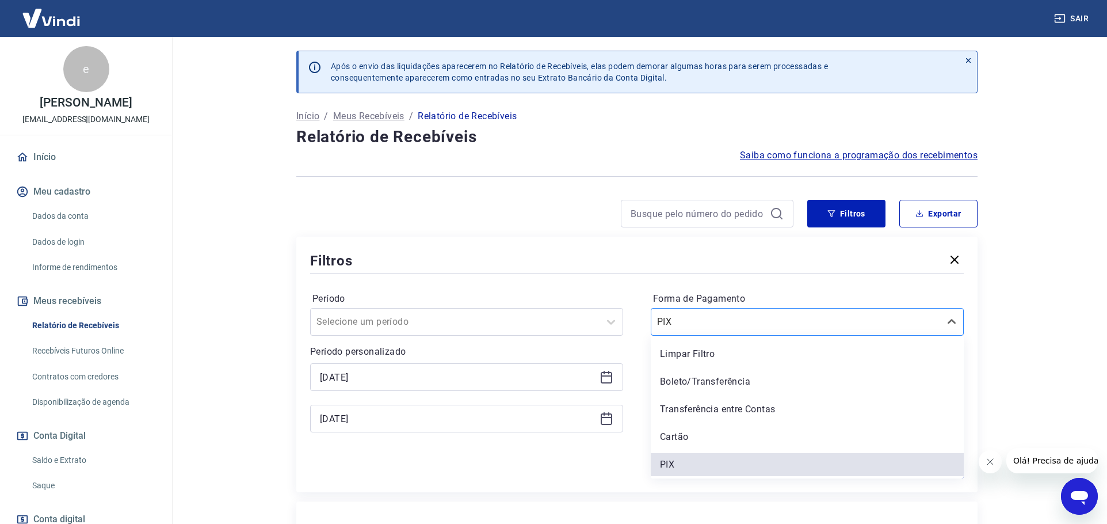
click at [698, 317] on input "Forma de Pagamento" at bounding box center [715, 322] width 116 height 14
click at [691, 383] on div "Boleto/Transferência" at bounding box center [807, 381] width 313 height 23
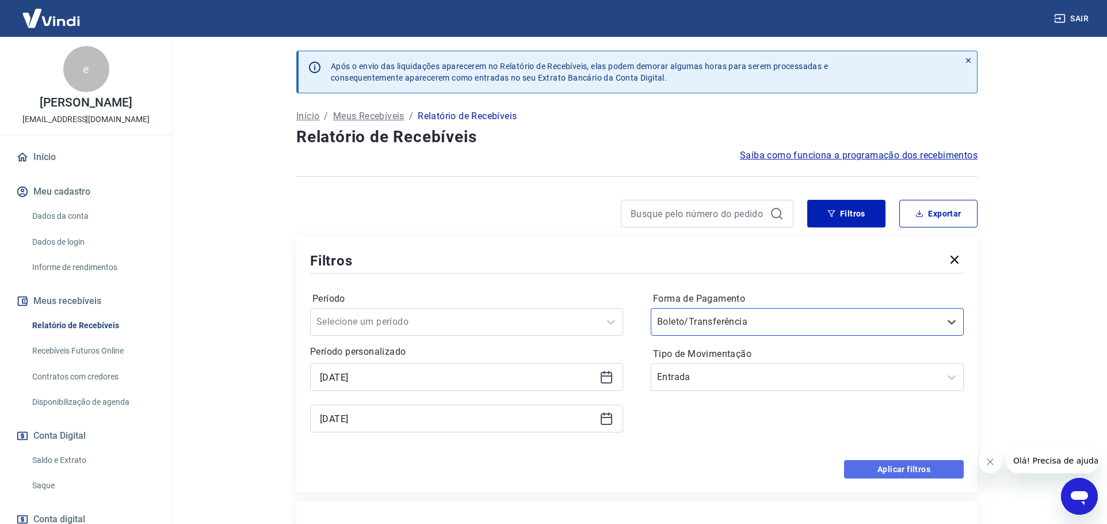
click at [879, 460] on button "Aplicar filtros" at bounding box center [904, 469] width 120 height 18
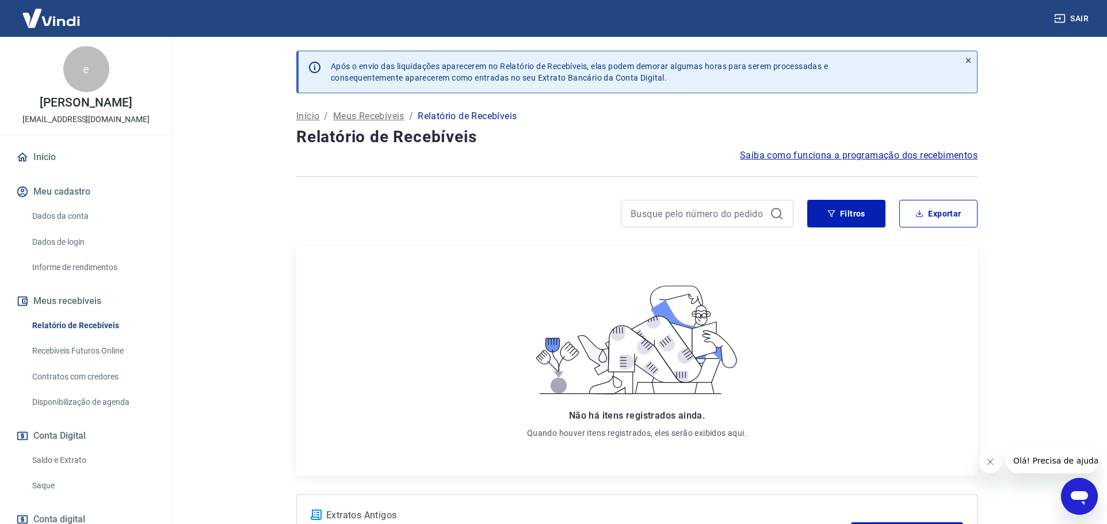
click at [845, 195] on div "Após o envio das liquidações aparecerem no Relatório de Recebíveis, elas podem …" at bounding box center [637, 307] width 709 height 541
click at [845, 209] on button "Filtros" at bounding box center [846, 214] width 78 height 28
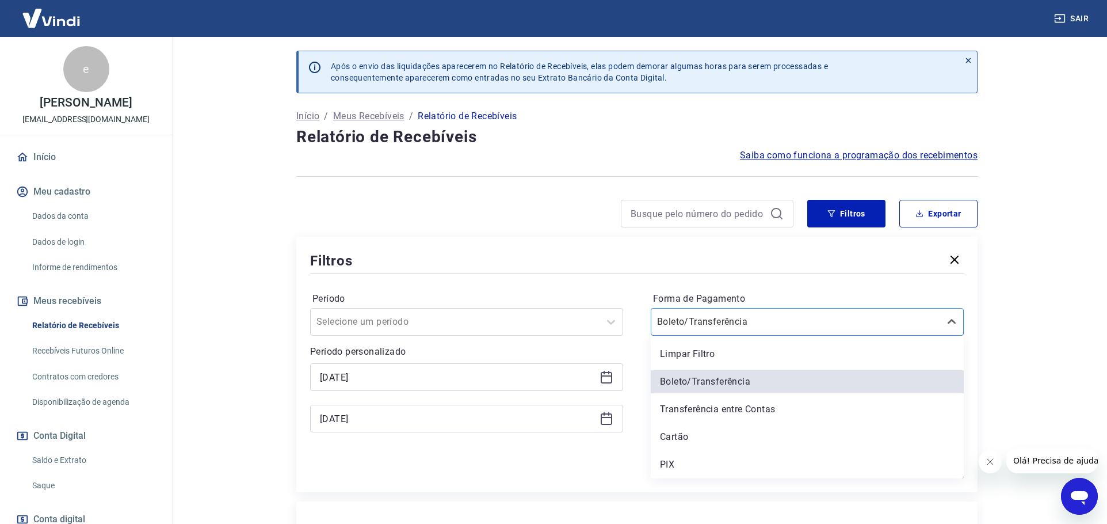
click at [741, 319] on input "Forma de Pagamento" at bounding box center [715, 322] width 116 height 14
click at [677, 458] on div "PIX" at bounding box center [807, 464] width 313 height 23
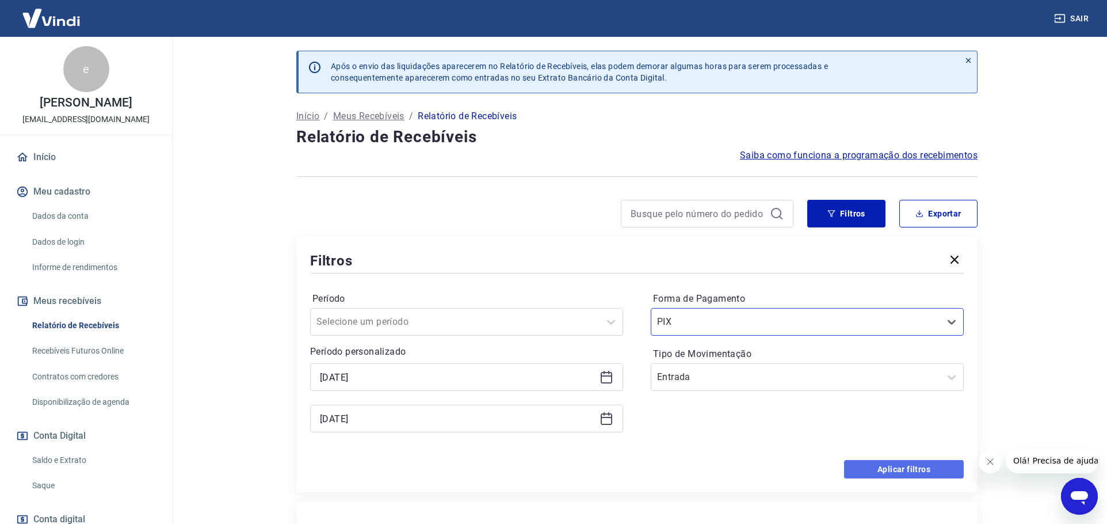
click at [881, 468] on button "Aplicar filtros" at bounding box center [904, 469] width 120 height 18
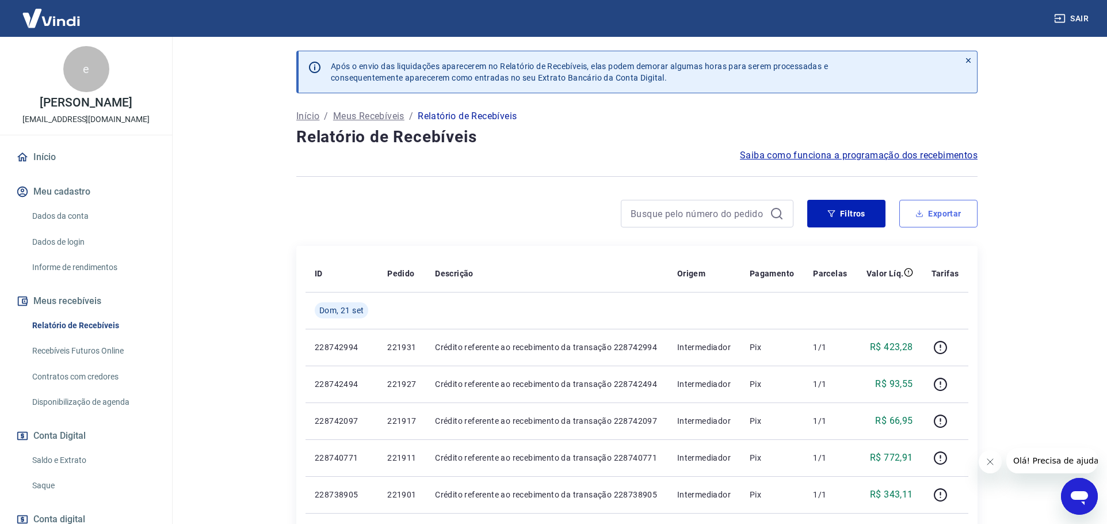
click at [917, 214] on icon "button" at bounding box center [920, 213] width 8 height 8
type input "21/09/2025"
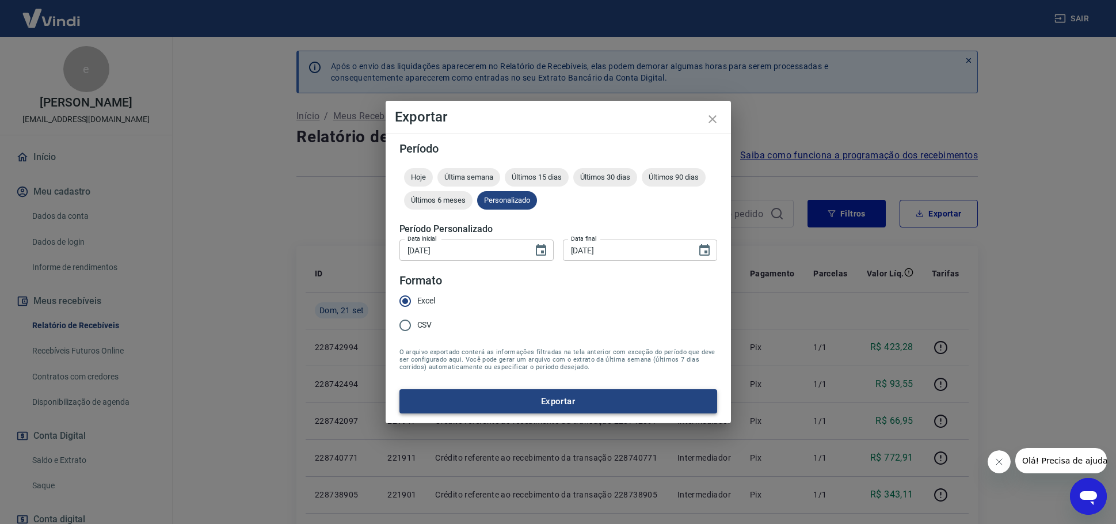
click at [512, 400] on button "Exportar" at bounding box center [558, 401] width 318 height 24
